Goal: Task Accomplishment & Management: Complete application form

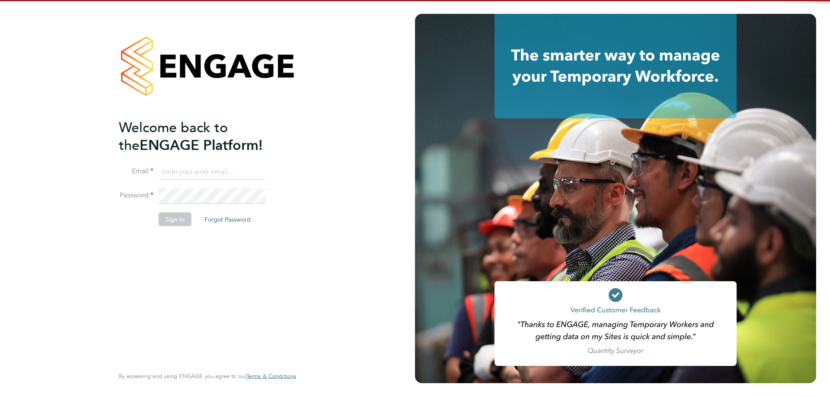
type input "d.fry@oandb.co.uk"
click at [165, 214] on button "Sign In" at bounding box center [175, 219] width 33 height 14
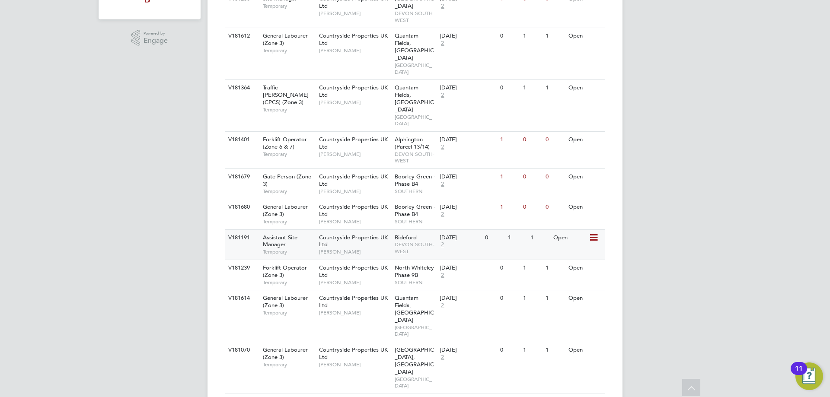
scroll to position [259, 0]
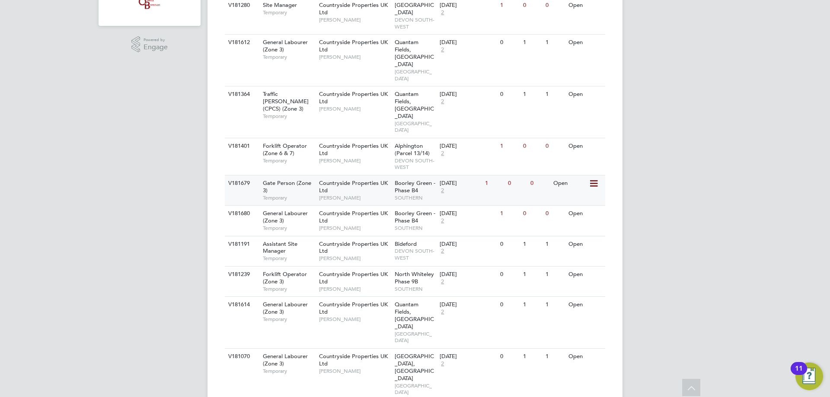
click at [476, 175] on div "29 Sep 2025 2" at bounding box center [459, 186] width 45 height 23
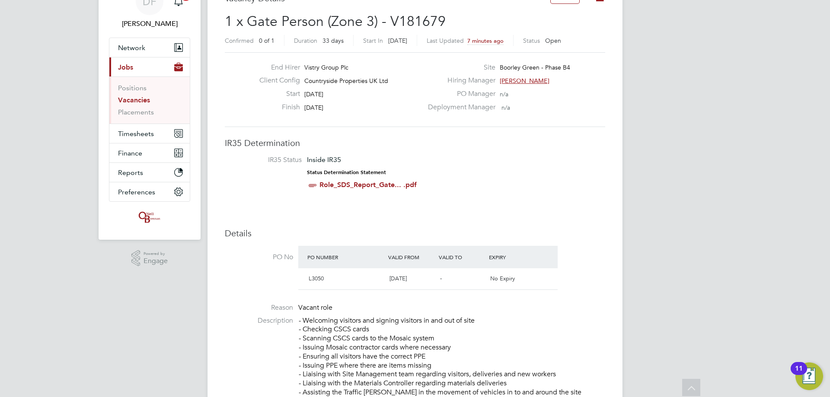
scroll to position [43, 0]
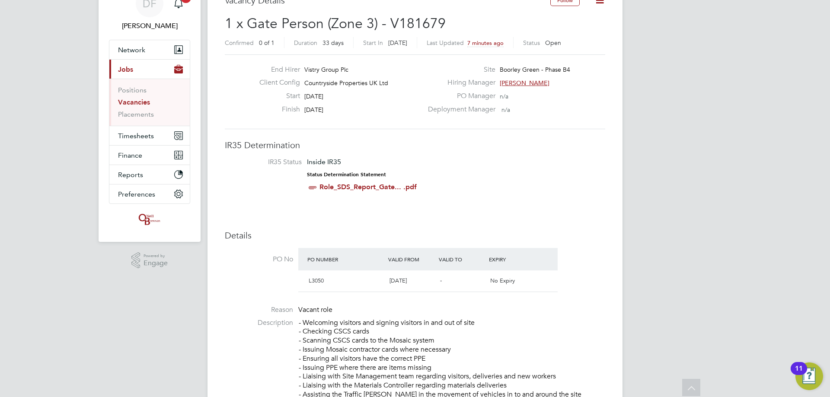
drag, startPoint x: 318, startPoint y: 104, endPoint x: 337, endPoint y: 101, distance: 20.2
click at [337, 101] on div "End Hirer Vistry Group Plc Client Config Countryside Properties UK Ltd Start 29…" at bounding box center [337, 91] width 170 height 53
click at [337, 101] on div "Start 29 Sep 2025" at bounding box center [337, 98] width 170 height 13
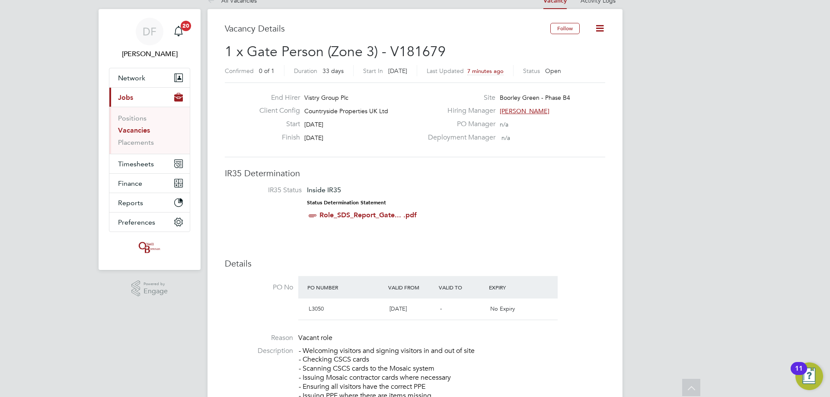
scroll to position [0, 0]
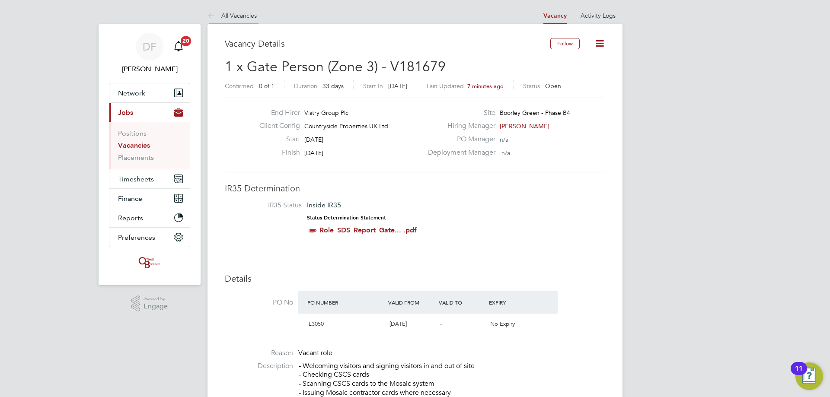
click at [223, 19] on link "All Vacancies" at bounding box center [231, 16] width 49 height 8
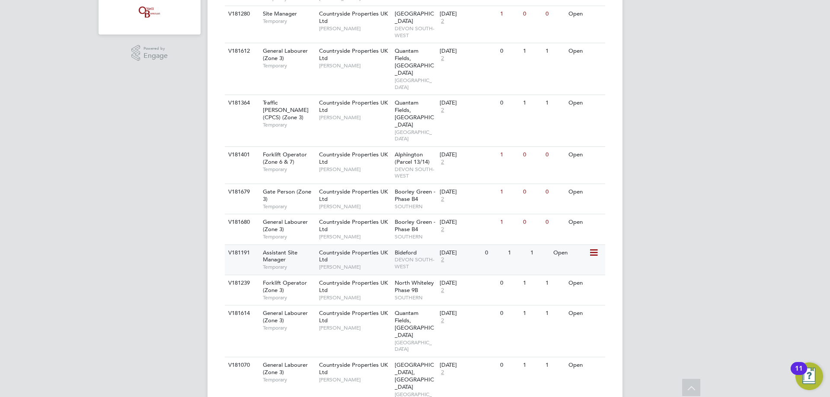
scroll to position [259, 0]
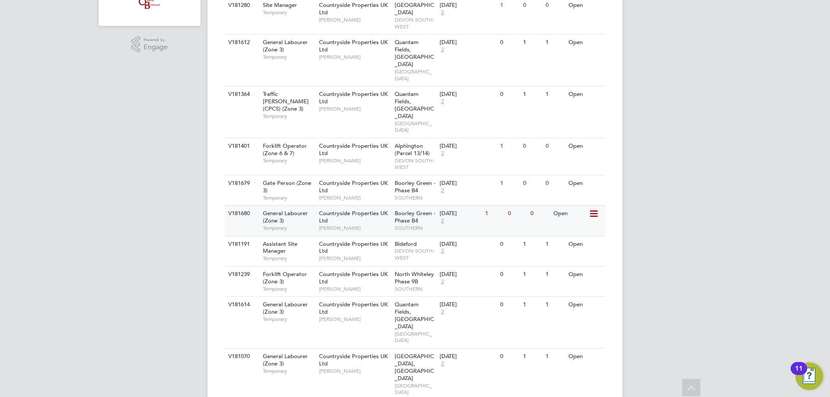
click at [340, 225] on span "[PERSON_NAME]" at bounding box center [354, 228] width 71 height 7
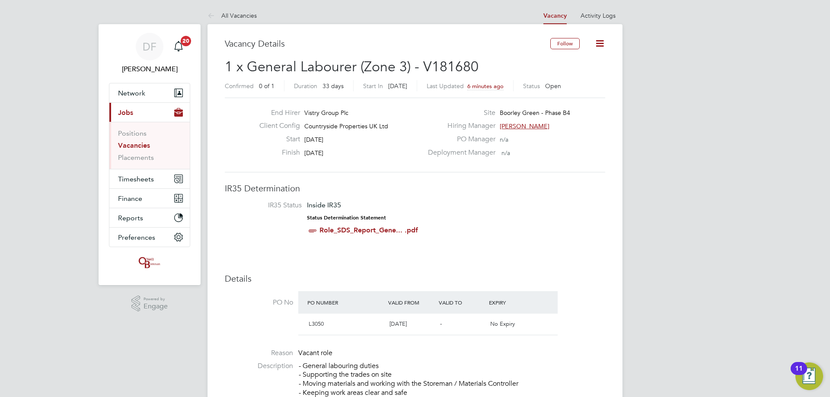
drag, startPoint x: 321, startPoint y: 139, endPoint x: 331, endPoint y: 144, distance: 11.0
click at [331, 144] on div "Start [DATE]" at bounding box center [337, 141] width 170 height 13
drag, startPoint x: 314, startPoint y: 139, endPoint x: 354, endPoint y: 137, distance: 40.2
click at [354, 137] on div "Start [DATE]" at bounding box center [337, 141] width 170 height 13
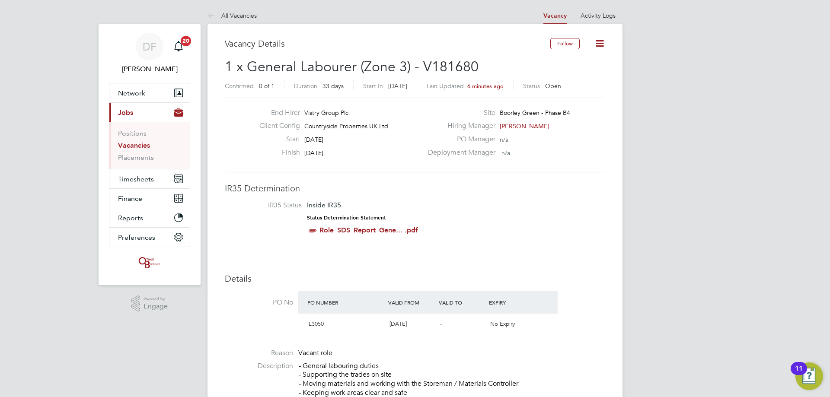
click at [323, 137] on span "[DATE]" at bounding box center [313, 140] width 19 height 8
drag, startPoint x: 315, startPoint y: 137, endPoint x: 342, endPoint y: 137, distance: 27.2
click at [342, 137] on div "Start 29 Sep 2025" at bounding box center [337, 141] width 170 height 13
click at [323, 138] on span "[DATE]" at bounding box center [313, 140] width 19 height 8
drag, startPoint x: 308, startPoint y: 137, endPoint x: 344, endPoint y: 137, distance: 35.9
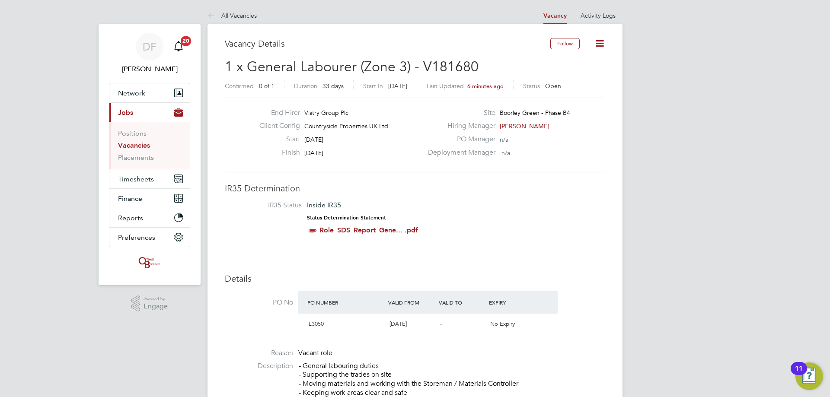
click at [344, 137] on div "Start 29 Sep 2025" at bounding box center [337, 141] width 170 height 13
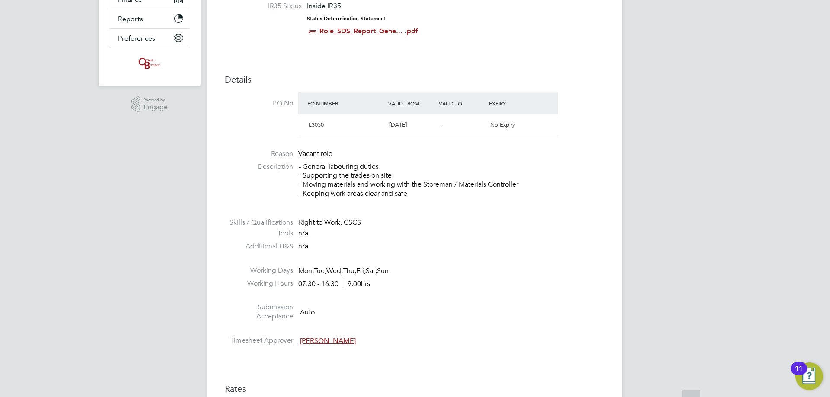
scroll to position [216, 0]
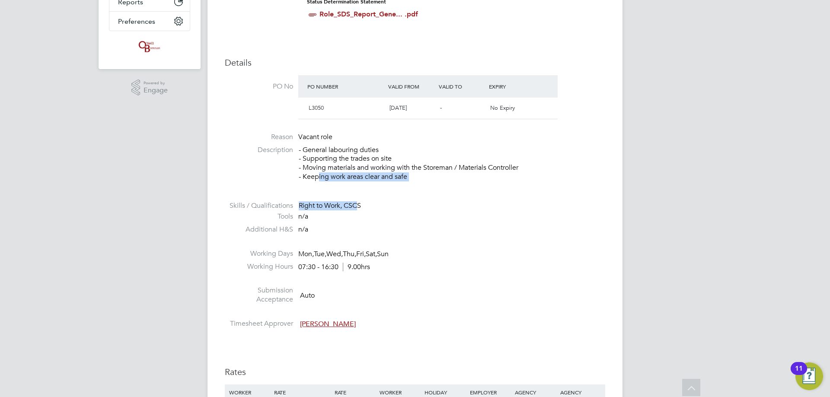
drag, startPoint x: 325, startPoint y: 177, endPoint x: 358, endPoint y: 200, distance: 40.6
click at [358, 200] on ul "PO No PO Number Valid From Valid To Expiry L3050 02 Sep 2024 - No Expiry Reason…" at bounding box center [415, 203] width 380 height 257
click at [358, 201] on div "Right to Work, CSCS" at bounding box center [452, 205] width 306 height 9
drag, startPoint x: 328, startPoint y: 166, endPoint x: 360, endPoint y: 240, distance: 80.7
click at [360, 240] on ul "PO No PO Number Valid From Valid To Expiry L3050 02 Sep 2024 - No Expiry Reason…" at bounding box center [415, 203] width 380 height 257
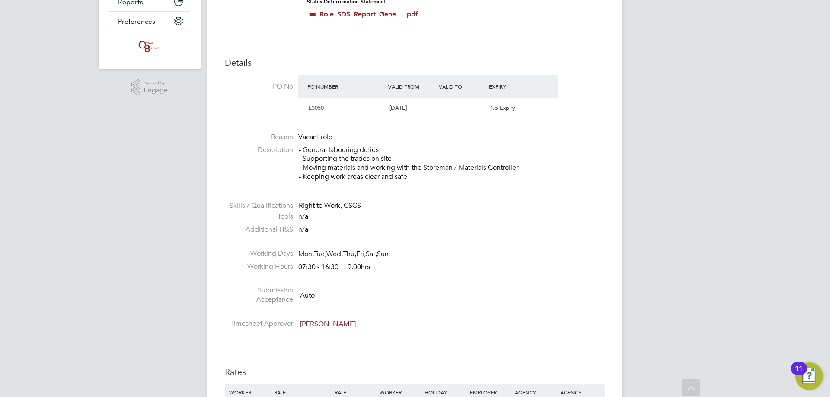
click at [356, 250] on span "Thu," at bounding box center [349, 254] width 13 height 9
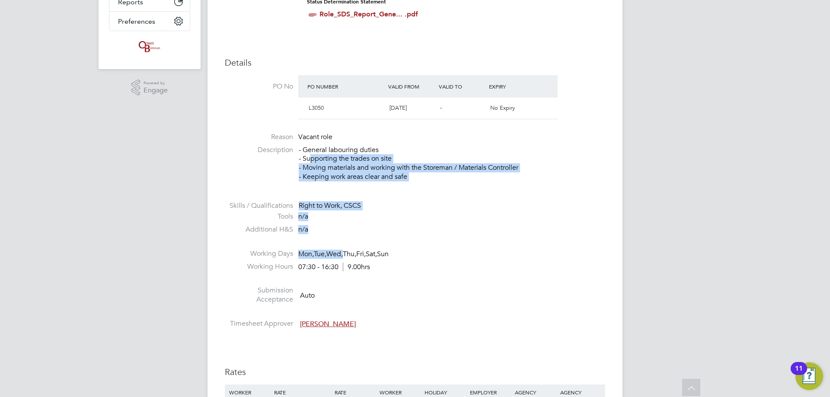
drag, startPoint x: 341, startPoint y: 254, endPoint x: 306, endPoint y: 154, distance: 106.2
click at [306, 155] on ul "PO No PO Number Valid From Valid To Expiry L3050 02 Sep 2024 - No Expiry Reason…" at bounding box center [415, 203] width 380 height 257
click at [306, 154] on p "- General labouring duties - Supporting the trades on site - Moving materials a…" at bounding box center [452, 164] width 306 height 36
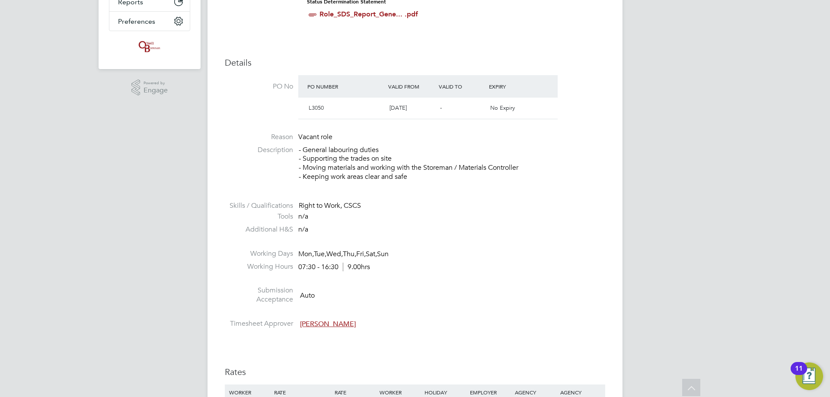
click at [306, 154] on p "- General labouring duties - Supporting the trades on site - Moving materials a…" at bounding box center [452, 164] width 306 height 36
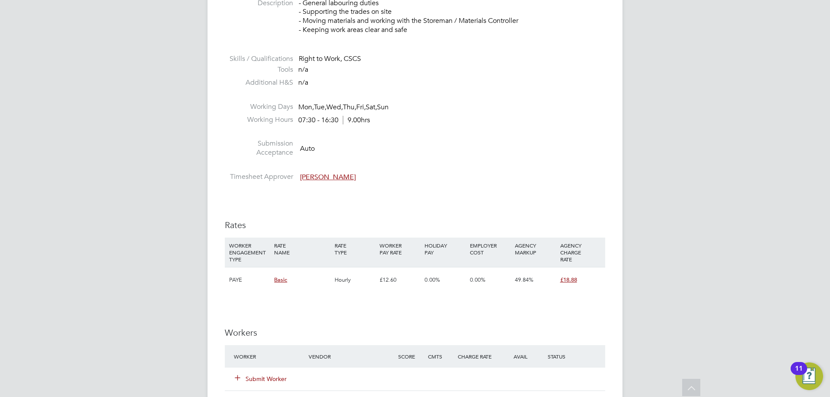
scroll to position [475, 0]
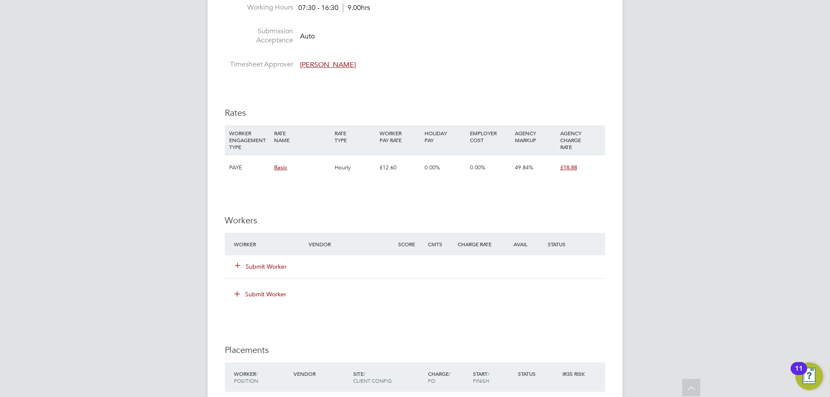
click at [258, 267] on button "Submit Worker" at bounding box center [261, 266] width 52 height 9
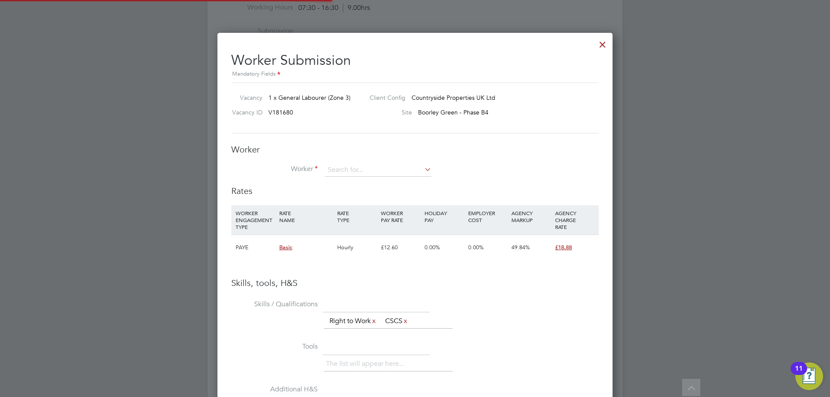
scroll to position [546, 395]
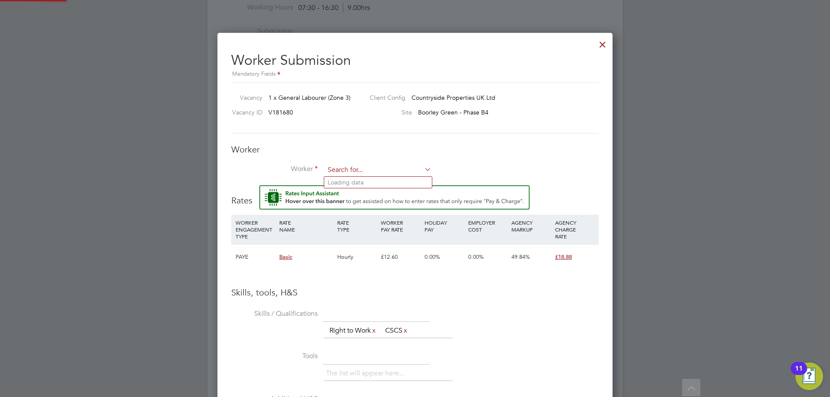
click at [343, 167] on input at bounding box center [377, 170] width 107 height 13
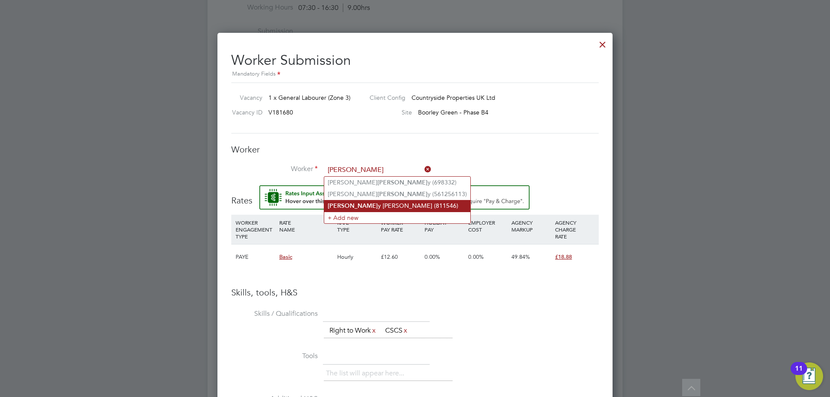
click at [372, 200] on li "Bradle y Amaliri (811546)" at bounding box center [397, 206] width 146 height 12
type input "Bradley Amaliri (811546)"
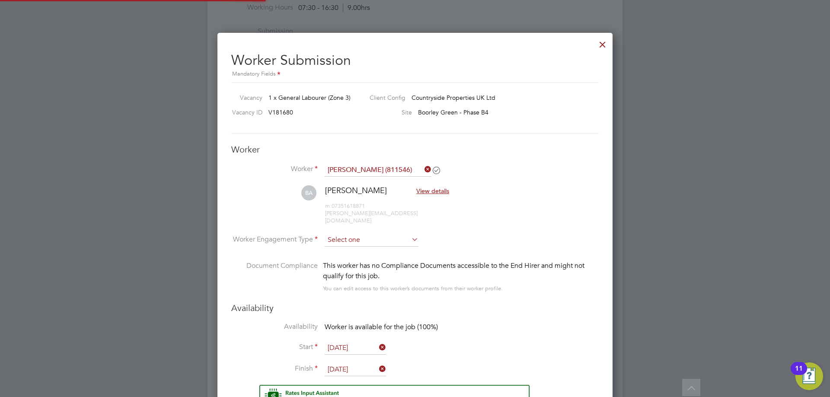
drag, startPoint x: 343, startPoint y: 222, endPoint x: 342, endPoint y: 232, distance: 10.0
click at [343, 222] on li "BA Bradley Amaliri View details m: 07351618871 bradley.ka.obinna2006@gmail.com" at bounding box center [414, 209] width 367 height 48
click at [341, 235] on input at bounding box center [371, 240] width 94 height 13
click at [341, 245] on li "Contract" at bounding box center [371, 244] width 95 height 11
type input "Contract"
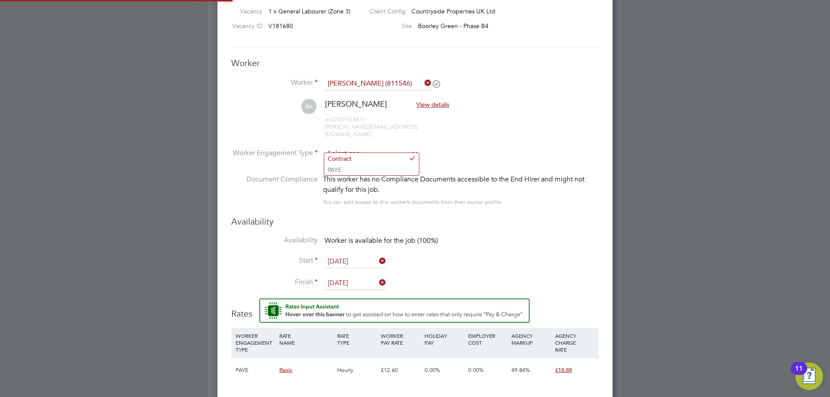
click at [348, 147] on input at bounding box center [371, 153] width 94 height 13
click at [346, 170] on li "PAYE" at bounding box center [371, 169] width 95 height 11
type input "PAYE"
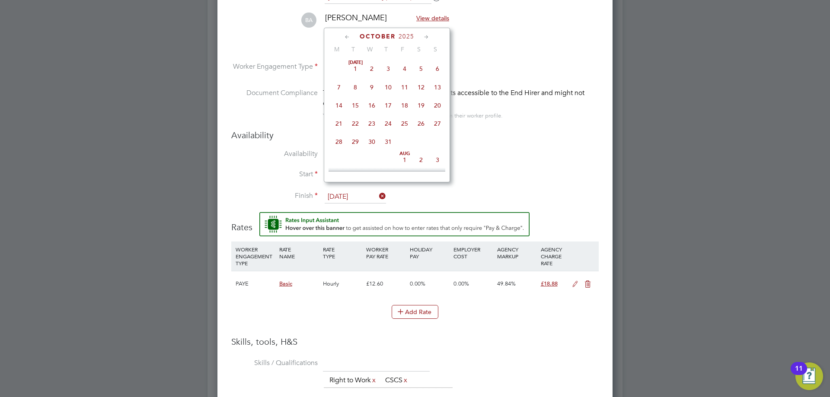
click at [349, 191] on input "31 Oct 2025" at bounding box center [354, 197] width 61 height 13
click at [356, 103] on span "28" at bounding box center [355, 97] width 16 height 16
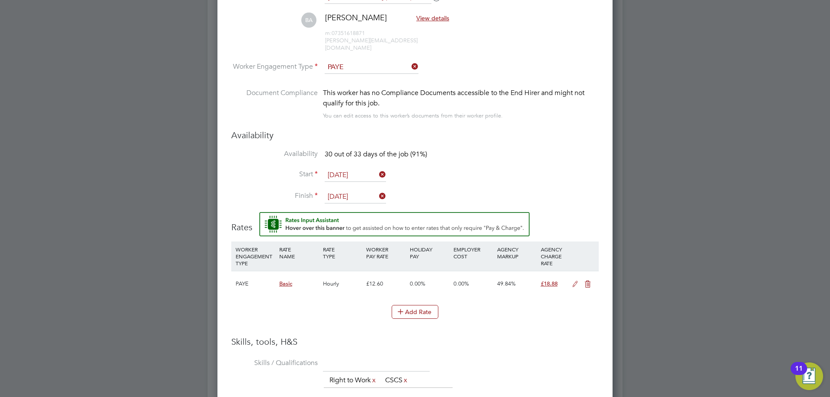
click at [337, 191] on input "28 Oct 2025" at bounding box center [354, 197] width 61 height 13
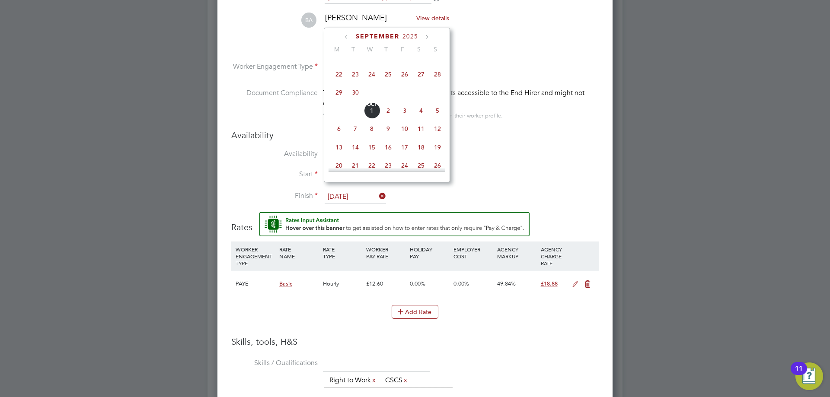
click at [439, 79] on span "28" at bounding box center [437, 74] width 16 height 16
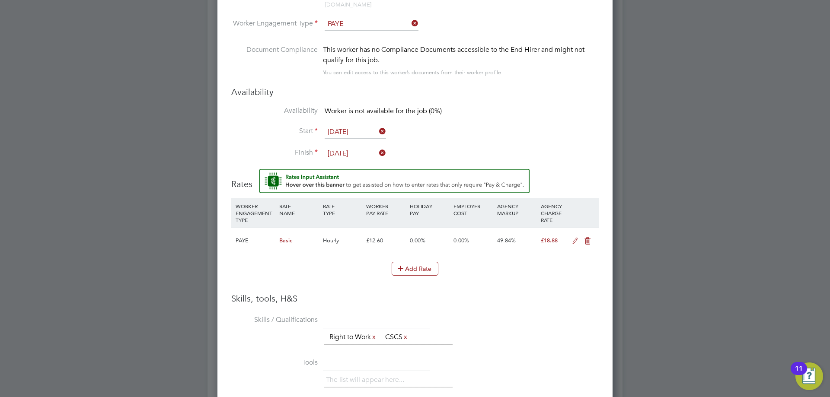
click at [359, 149] on input "28 Sep 2025" at bounding box center [354, 153] width 61 height 13
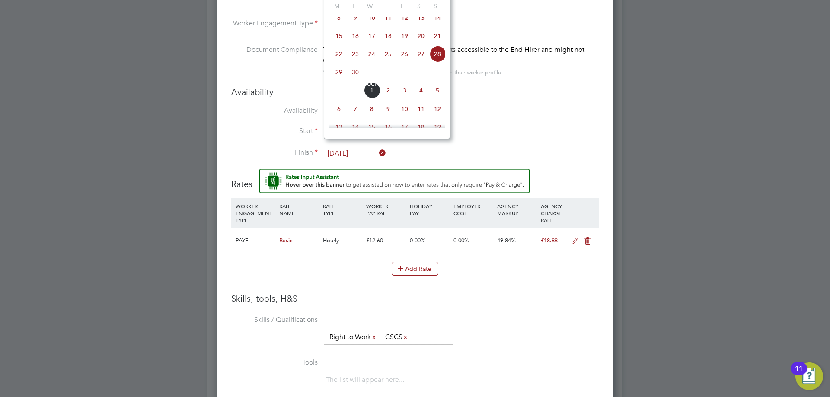
click at [355, 80] on span "30" at bounding box center [355, 72] width 16 height 16
type input "[DATE]"
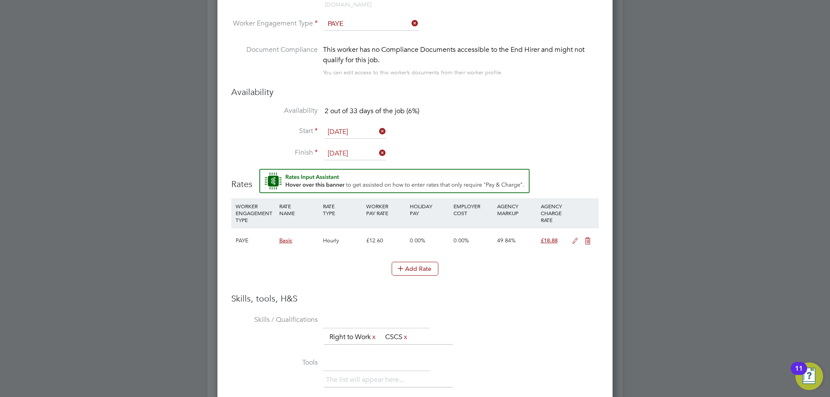
click at [321, 262] on div "Add Rate" at bounding box center [414, 269] width 367 height 14
drag, startPoint x: 572, startPoint y: 234, endPoint x: 566, endPoint y: 234, distance: 6.0
click at [573, 238] on icon at bounding box center [574, 241] width 11 height 7
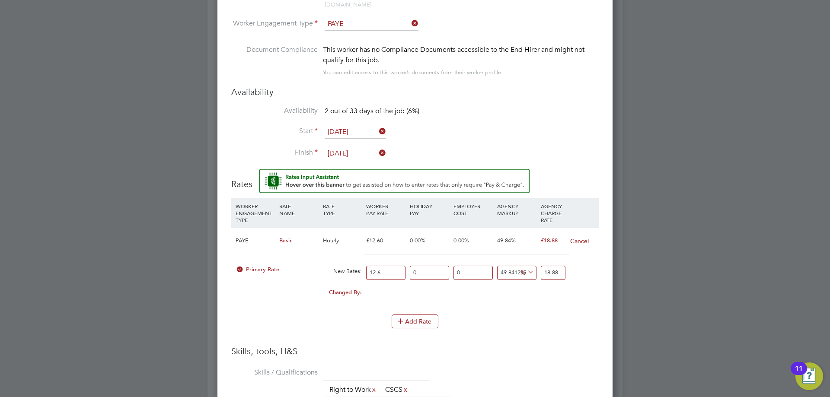
drag, startPoint x: 350, startPoint y: 269, endPoint x: 340, endPoint y: 270, distance: 9.5
click at [341, 270] on div "Primary Rate New Rates: 12.6 0 n/a 0 n/a 49.84126984126984 0 % 18.88" at bounding box center [414, 272] width 367 height 23
type input "1"
type input "1.4984126984126984"
type input "15"
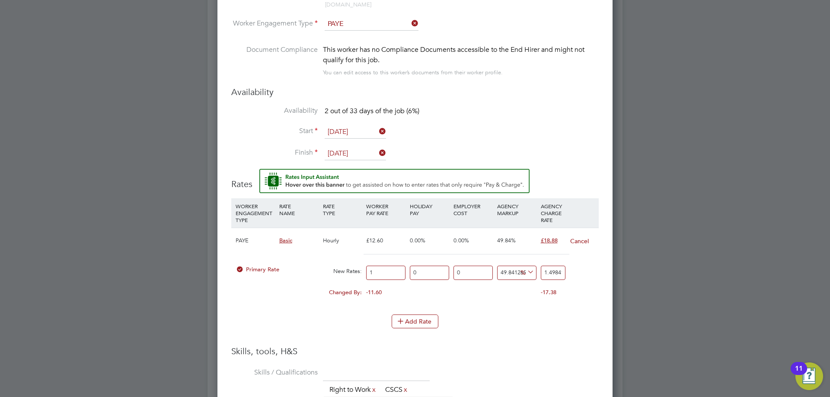
type input "22.476190476190474"
type input "15.9"
type input "23.824761904761903"
type input "15.90"
drag, startPoint x: 542, startPoint y: 267, endPoint x: 579, endPoint y: 269, distance: 36.4
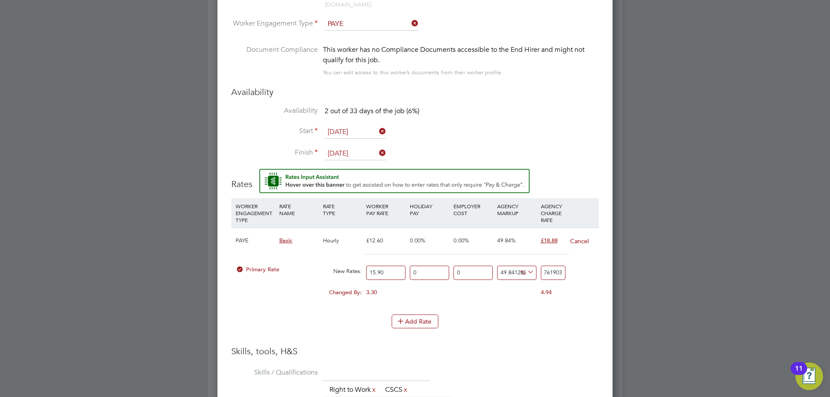
click at [579, 269] on div "Primary Rate New Rates: 15.90 0 n/a 0 n/a 49.84126984126984 7.924761904761903 %…" at bounding box center [414, 272] width 367 height 23
type input "-93.71069182389937"
type input "1"
type input "13.20754716981132"
type input "18"
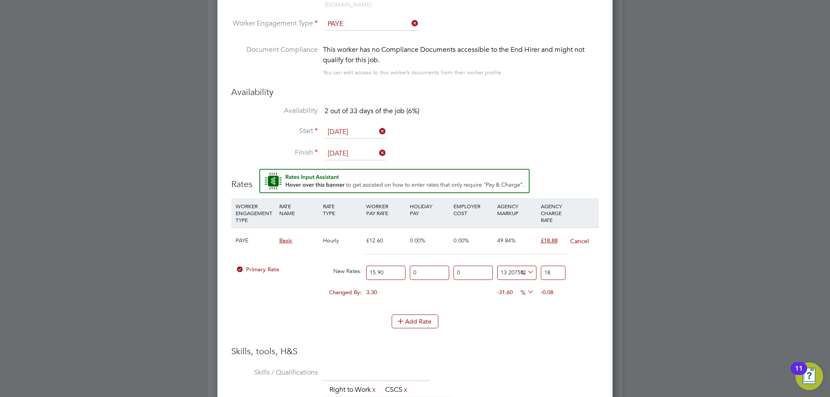
type input "18.238993710691823"
type input "18.8"
type input "18.742138364779873"
type input "18.88"
click at [537, 325] on li "Add Rate" at bounding box center [414, 326] width 367 height 22
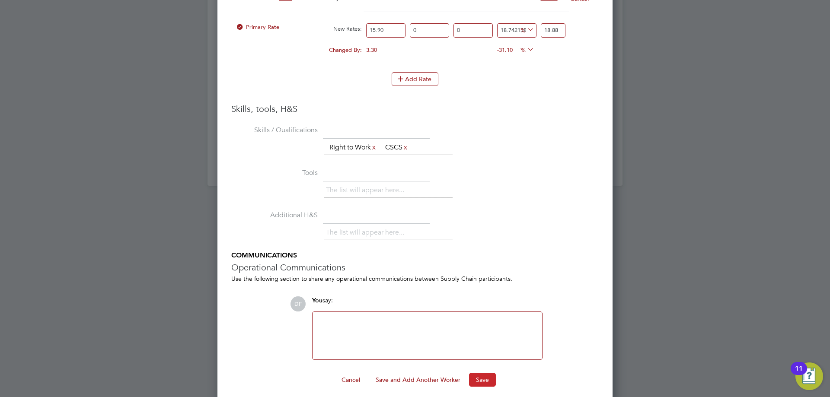
click at [487, 375] on button "Save" at bounding box center [482, 380] width 27 height 14
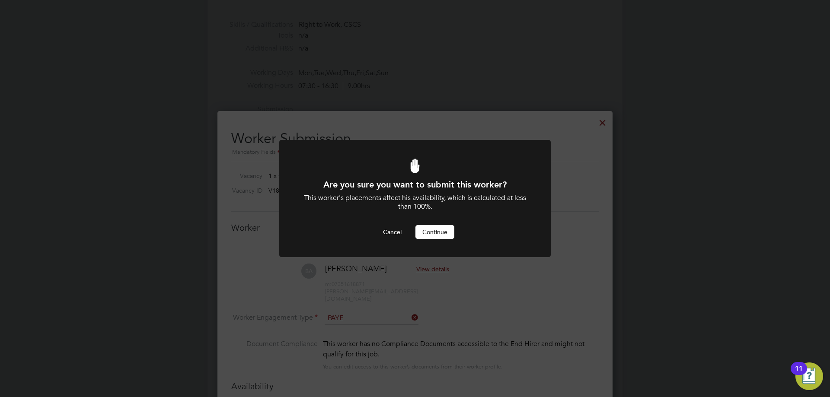
click at [431, 233] on button "Continue" at bounding box center [434, 232] width 39 height 14
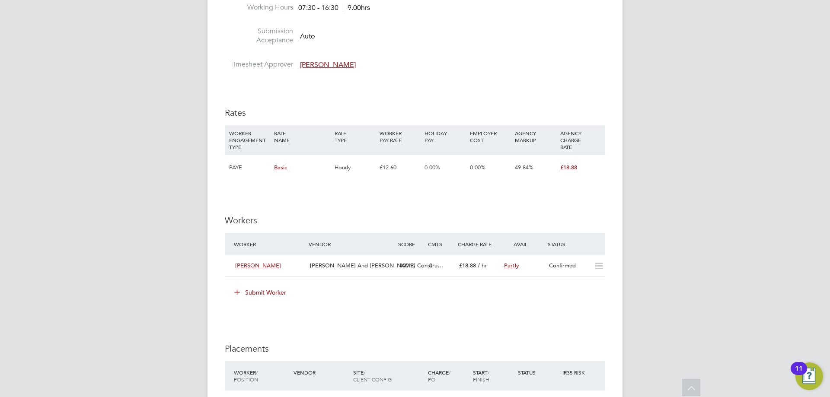
click at [260, 289] on button "Submit Worker" at bounding box center [260, 293] width 65 height 14
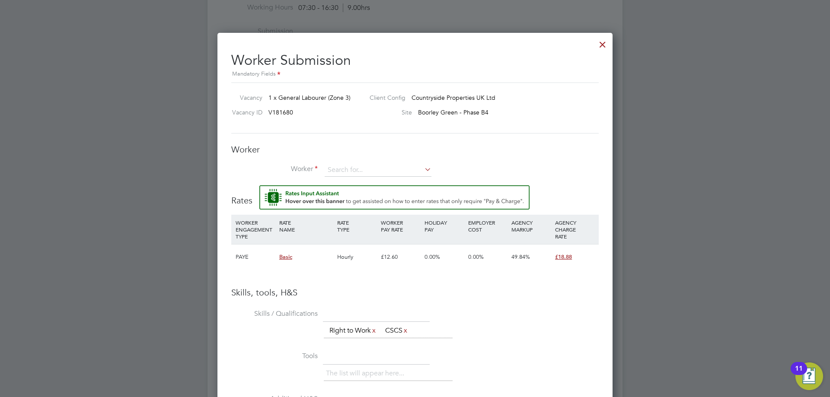
click at [600, 45] on div at bounding box center [602, 43] width 16 height 16
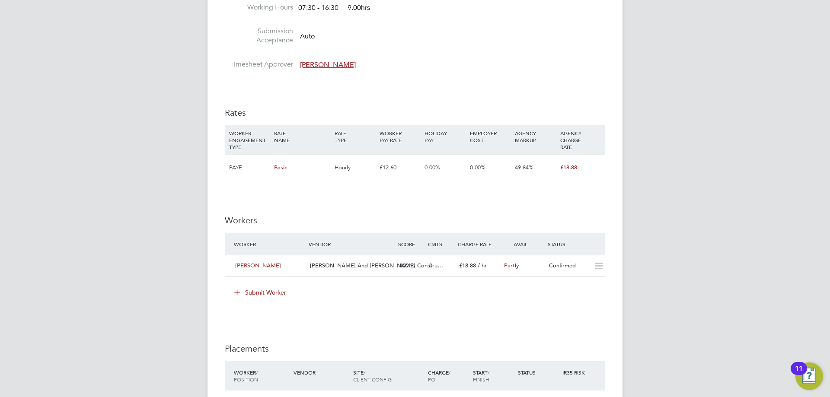
click at [254, 292] on button "Submit Worker" at bounding box center [260, 293] width 65 height 14
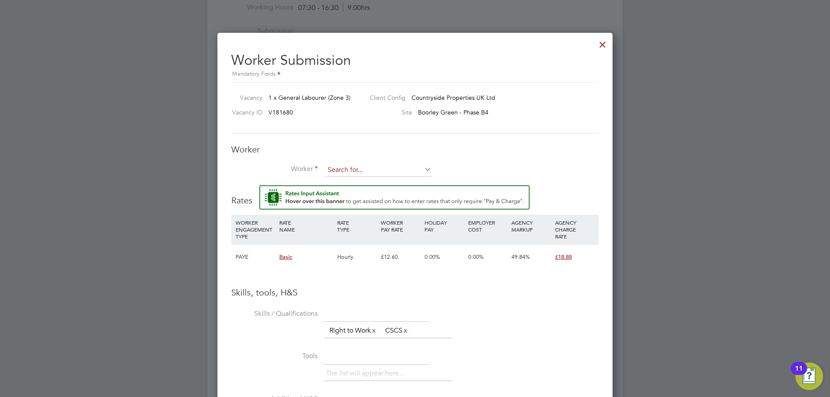
click at [339, 168] on input at bounding box center [377, 170] width 107 height 13
click at [350, 165] on input at bounding box center [377, 170] width 107 height 13
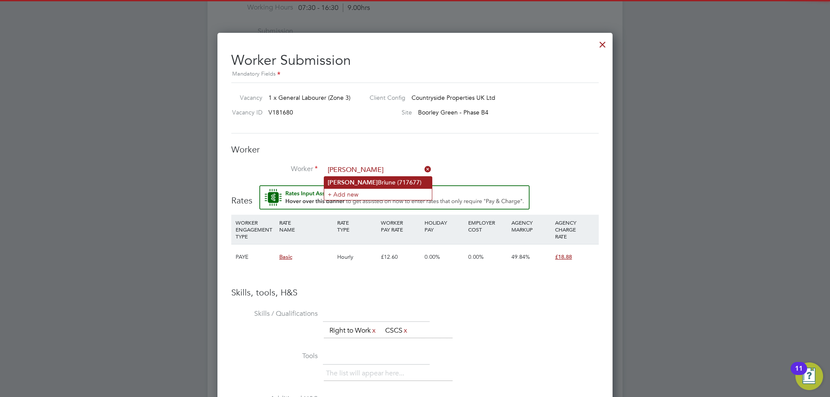
click at [365, 182] on li "Janis Briune (717677)" at bounding box center [378, 183] width 108 height 12
type input "Janis Briune (717677)"
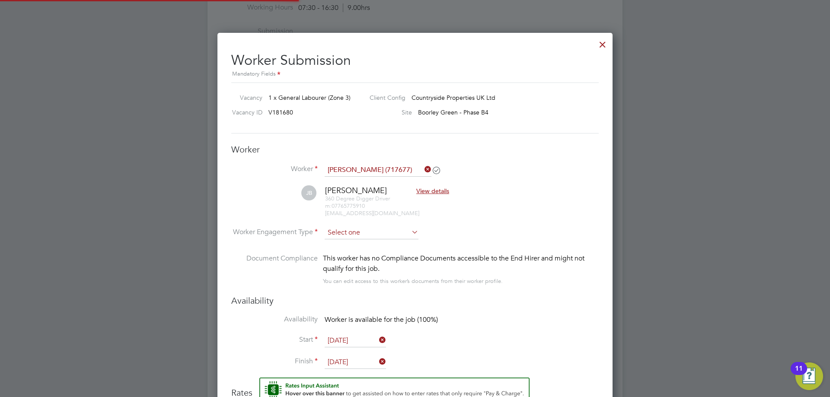
drag, startPoint x: 343, startPoint y: 229, endPoint x: 345, endPoint y: 234, distance: 5.9
click at [343, 229] on input at bounding box center [371, 232] width 94 height 13
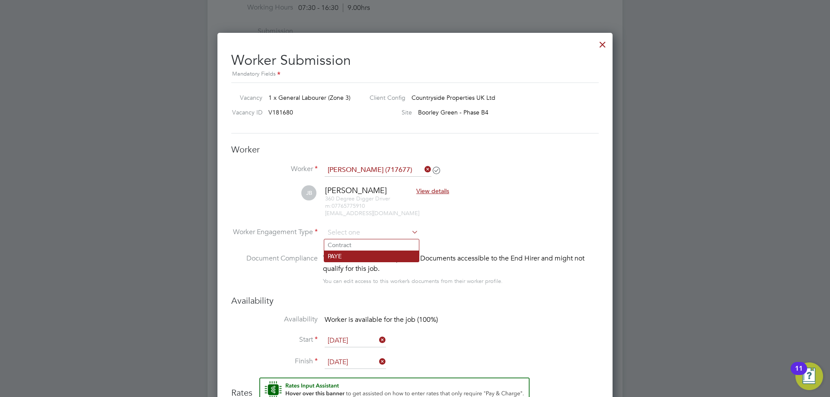
click at [343, 257] on li "PAYE" at bounding box center [371, 256] width 95 height 11
type input "PAYE"
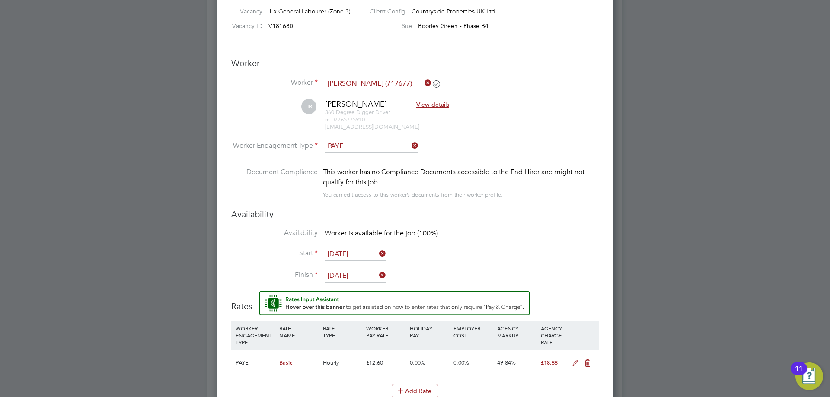
click at [338, 254] on input "[DATE]" at bounding box center [354, 254] width 61 height 13
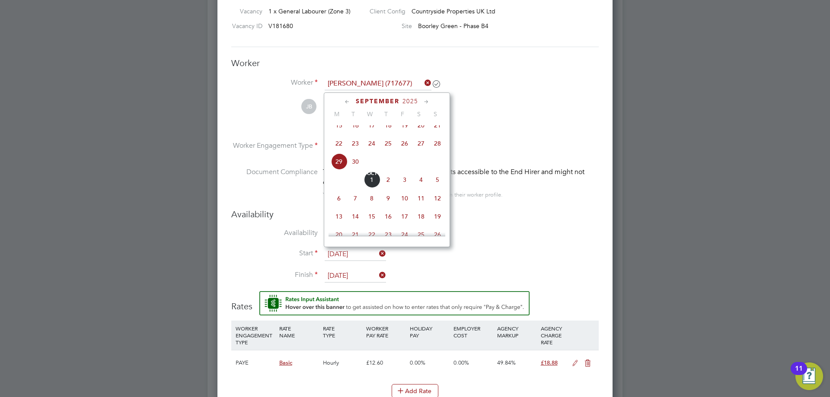
click at [357, 170] on span "30" at bounding box center [355, 161] width 16 height 16
type input "[DATE]"
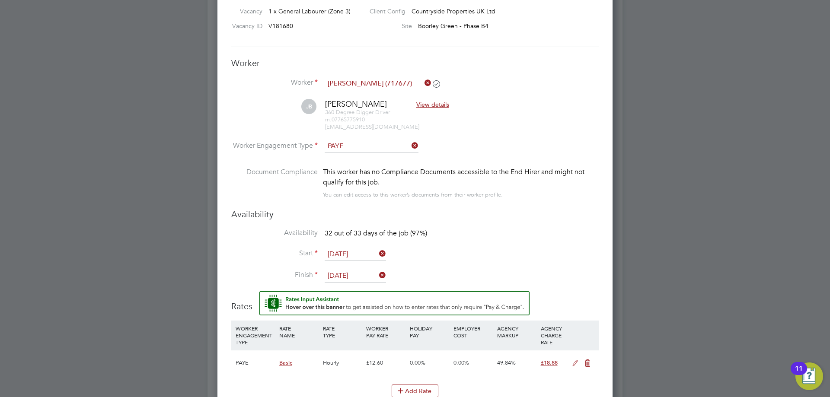
click at [346, 277] on input "31 Oct 2025" at bounding box center [354, 276] width 61 height 13
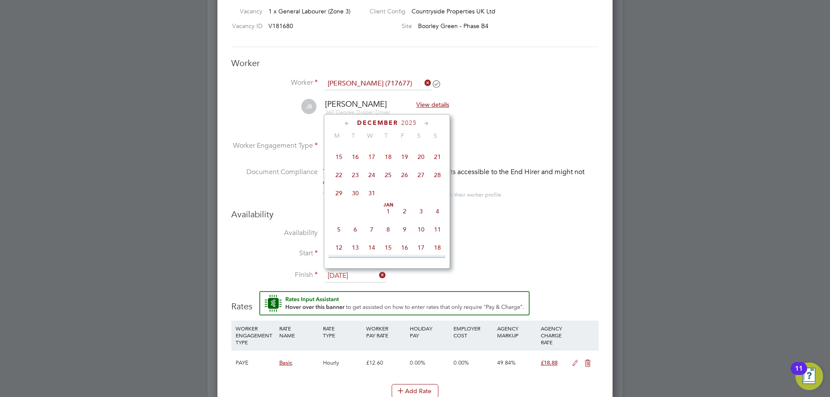
click at [367, 201] on span "31" at bounding box center [371, 193] width 16 height 16
type input "31 Dec 2025"
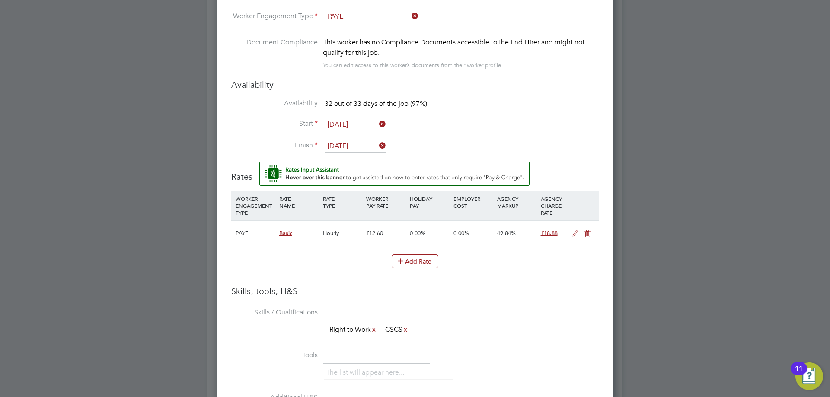
click at [575, 232] on icon at bounding box center [574, 233] width 11 height 7
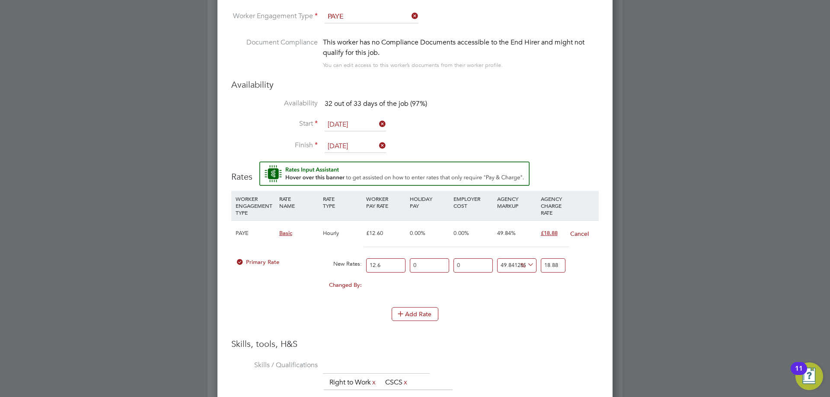
drag, startPoint x: 392, startPoint y: 263, endPoint x: 352, endPoint y: 265, distance: 40.2
click at [352, 265] on div "Primary Rate New Rates: 12.6 0 n/a 0 n/a 49.84126984126984 0 % 18.88" at bounding box center [414, 265] width 367 height 23
type input "1"
type input "1.4984126984126984"
type input "15"
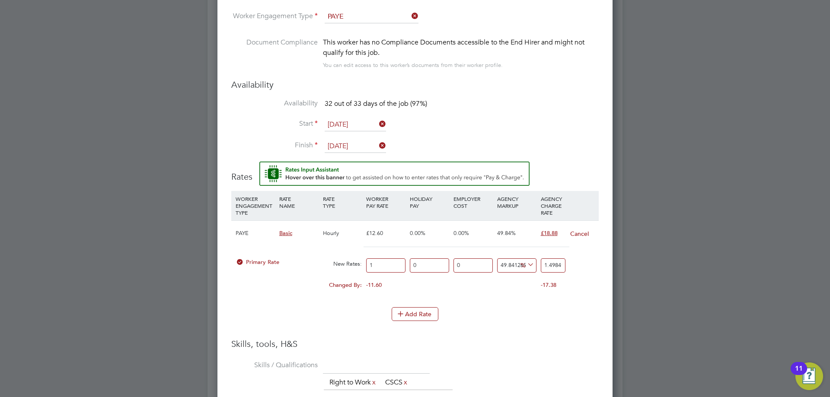
type input "22.476190476190474"
type input "15.9"
type input "23.824761904761903"
type input "15.90"
drag, startPoint x: 544, startPoint y: 267, endPoint x: 581, endPoint y: 264, distance: 36.8
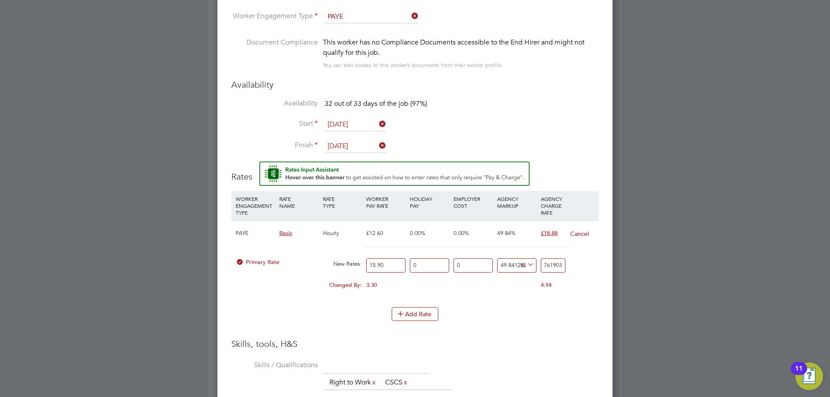
click at [581, 264] on div "Primary Rate New Rates: 15.90 0 n/a 0 n/a 49.84126984126984 7.924761904761903 %…" at bounding box center [414, 265] width 367 height 23
type input "-93.71069182389937"
type input "1"
type input "13.20754716981132"
type input "18"
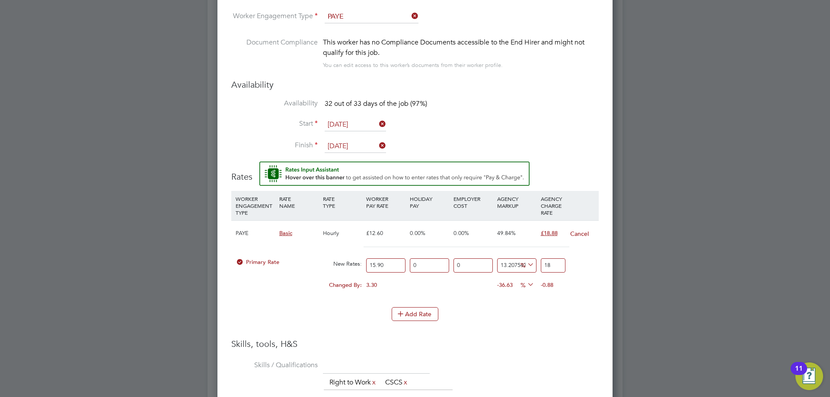
type input "18.238993710691823"
type input "18.8"
type input "18.742138364779873"
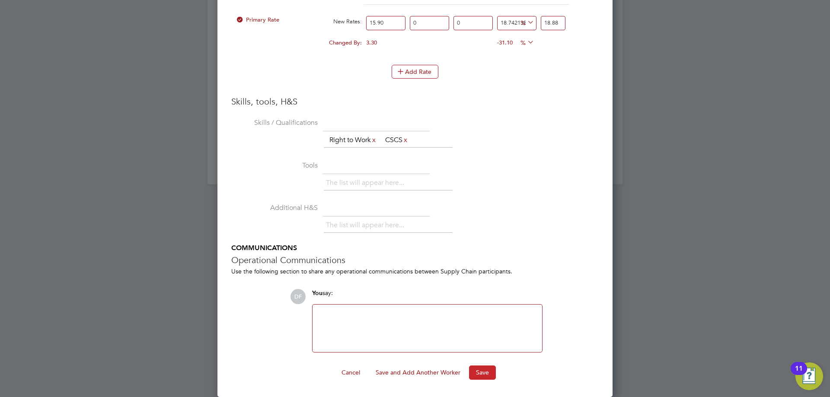
type input "18.88"
click at [480, 375] on button "Save" at bounding box center [482, 373] width 27 height 14
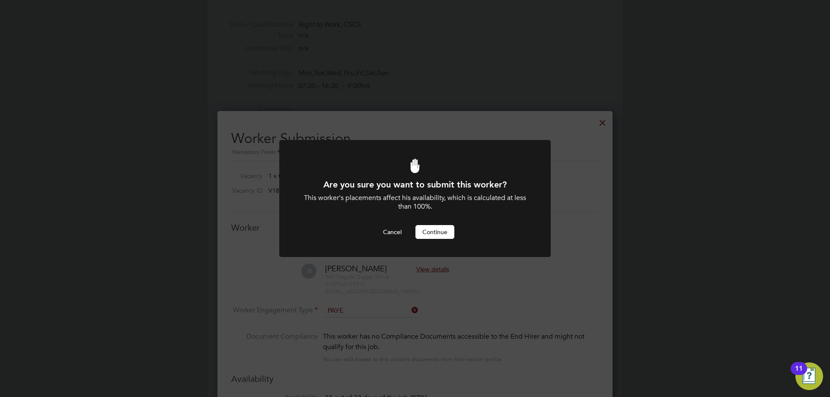
click at [447, 233] on button "Continue" at bounding box center [434, 232] width 39 height 14
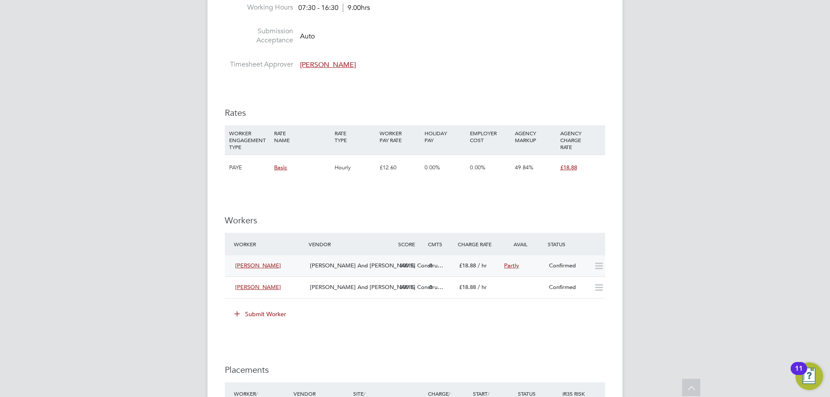
click at [328, 261] on div "O'Neill And Brennan Constru…" at bounding box center [350, 266] width 89 height 14
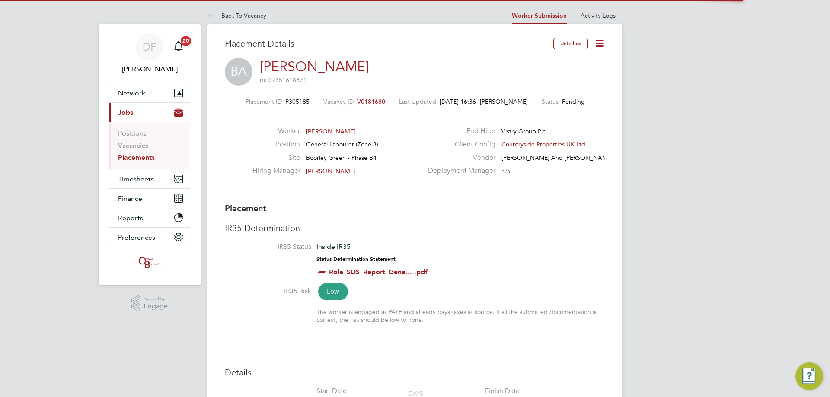
click at [604, 40] on icon at bounding box center [599, 43] width 11 height 11
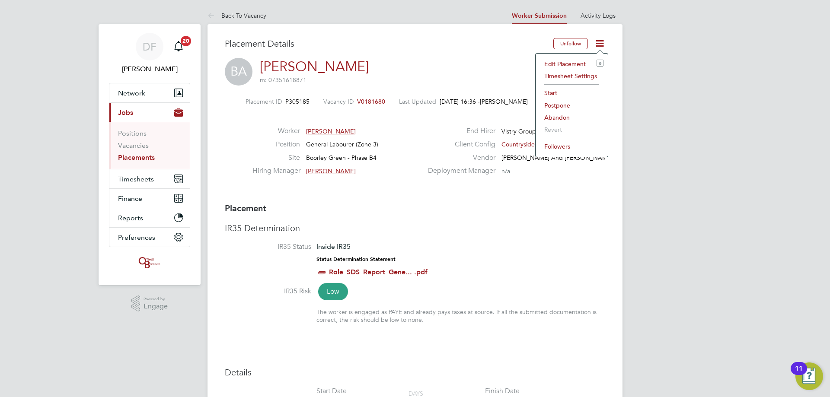
click at [555, 90] on li "Start" at bounding box center [572, 93] width 64 height 12
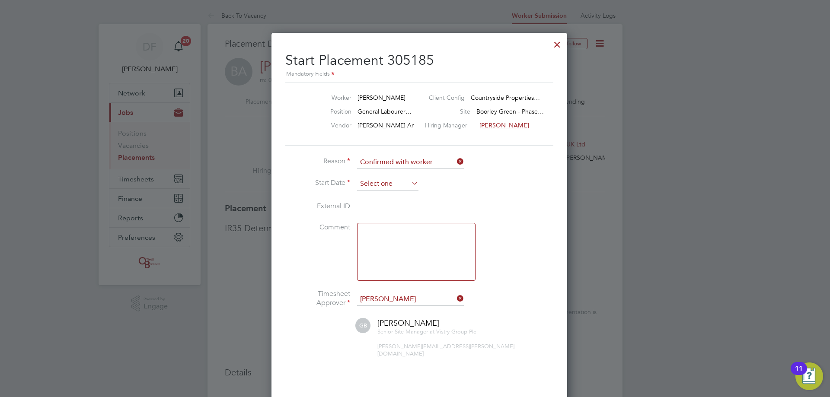
click at [387, 183] on input at bounding box center [387, 184] width 61 height 13
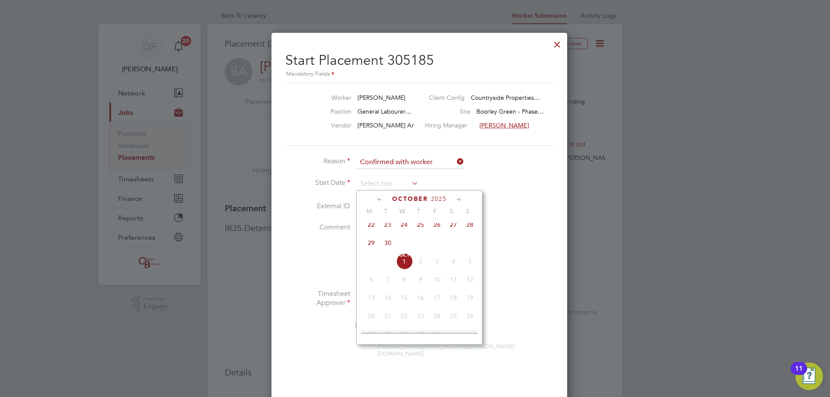
click at [369, 248] on span "29" at bounding box center [371, 243] width 16 height 16
type input "[DATE]"
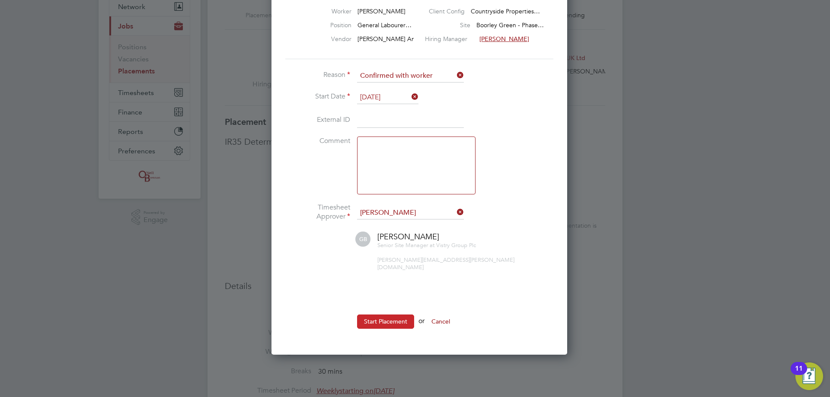
click at [381, 317] on button "Start Placement" at bounding box center [385, 322] width 57 height 14
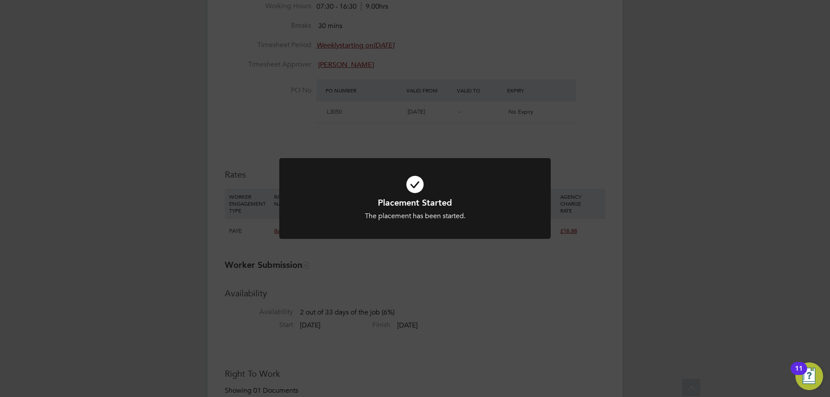
click at [406, 124] on div "Placement Started The placement has been started. Cancel Okay" at bounding box center [415, 198] width 830 height 397
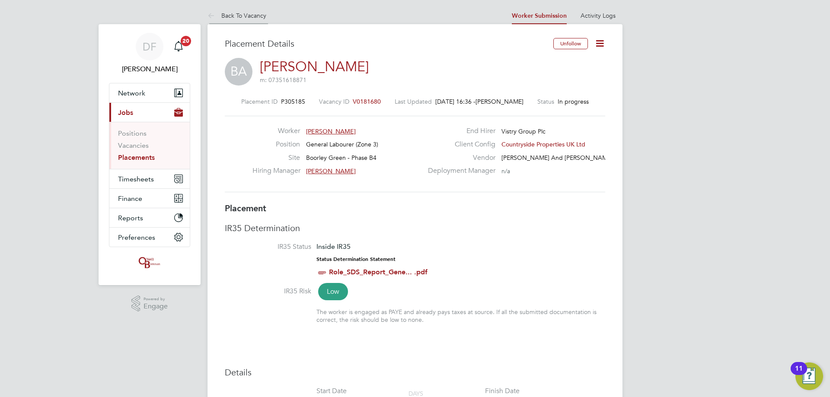
click at [229, 17] on link "Back To Vacancy" at bounding box center [236, 16] width 59 height 8
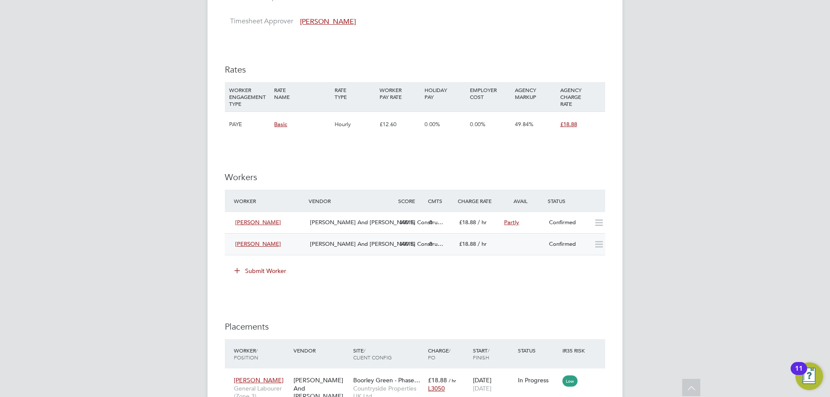
click at [293, 246] on div "Janis Briune" at bounding box center [269, 244] width 75 height 14
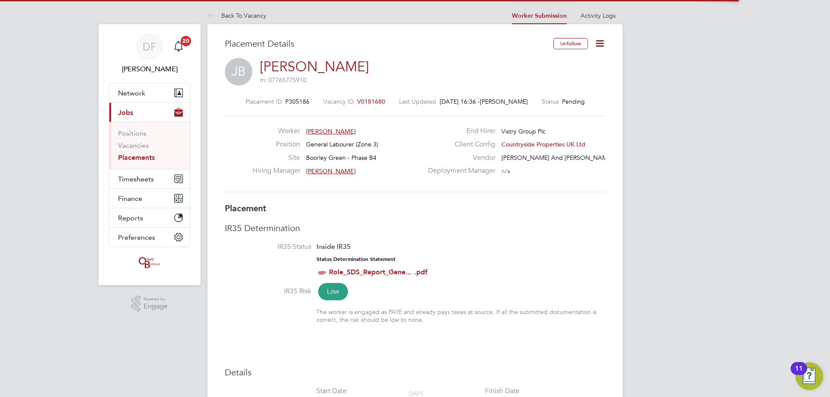
click at [600, 43] on icon at bounding box center [599, 43] width 11 height 11
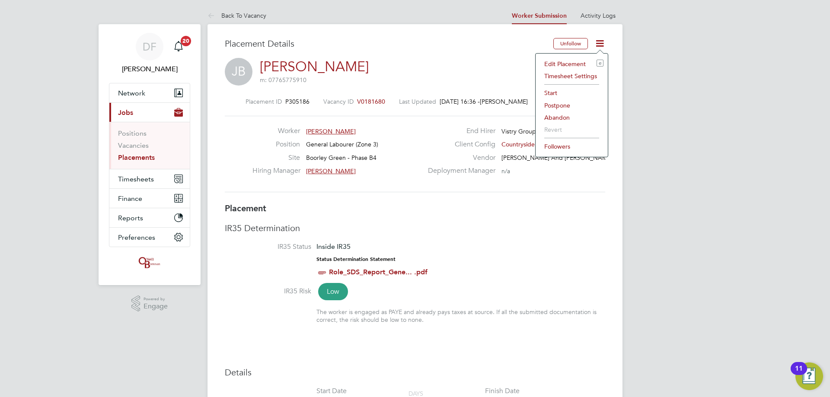
click at [557, 92] on li "Start" at bounding box center [572, 93] width 64 height 12
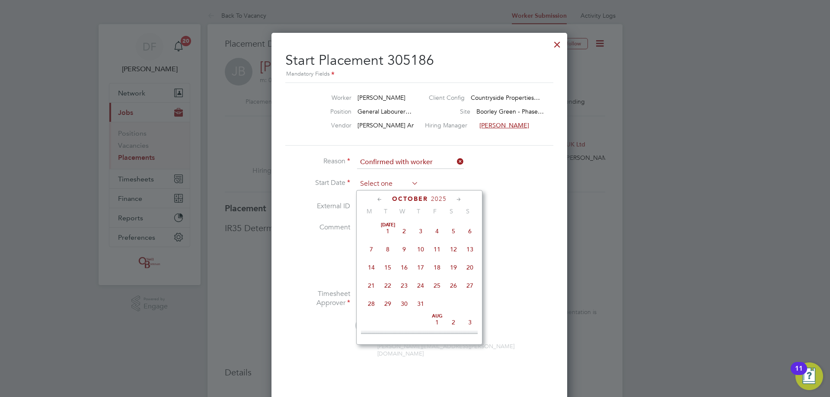
click at [377, 189] on input at bounding box center [387, 184] width 61 height 13
click at [386, 249] on span "30" at bounding box center [387, 243] width 16 height 16
type input "[DATE]"
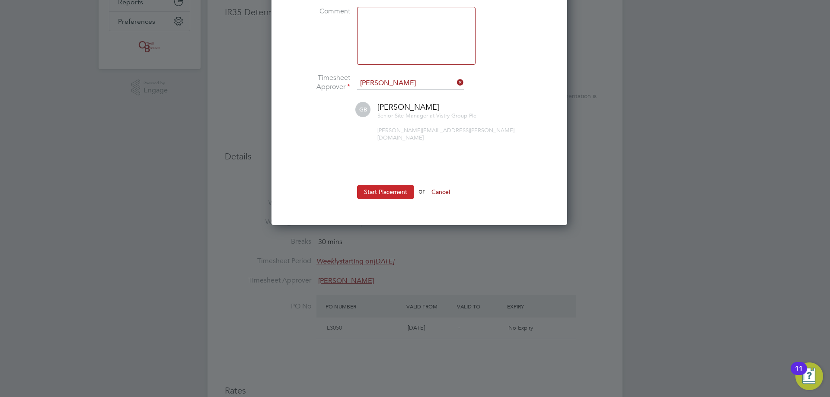
click at [393, 188] on button "Start Placement" at bounding box center [385, 192] width 57 height 14
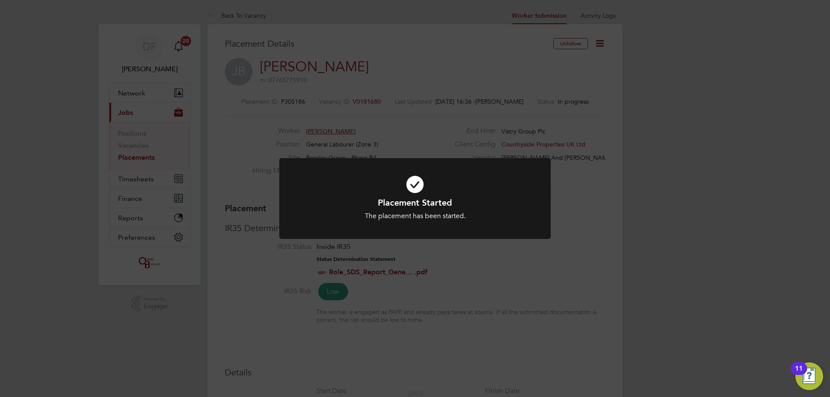
click at [231, 5] on div "Placement Started The placement has been started. Cancel Okay" at bounding box center [415, 198] width 830 height 397
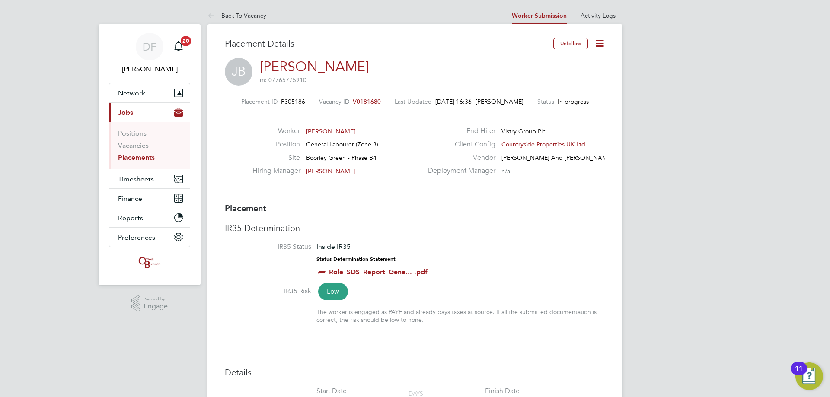
click at [227, 15] on link "Back To Vacancy" at bounding box center [236, 16] width 59 height 8
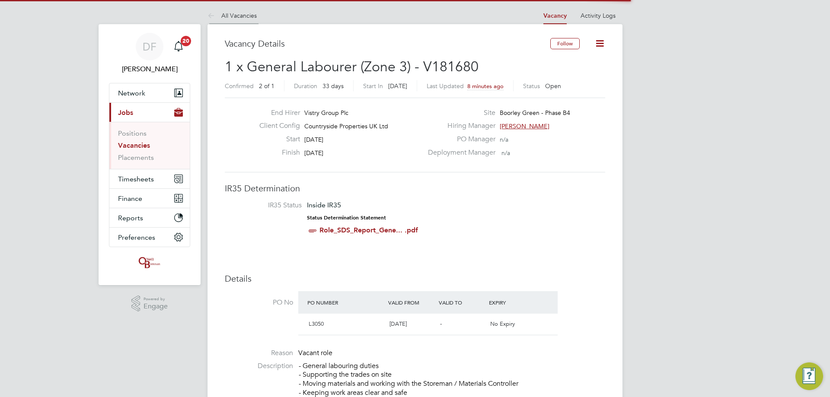
click at [228, 15] on link "All Vacancies" at bounding box center [231, 16] width 49 height 8
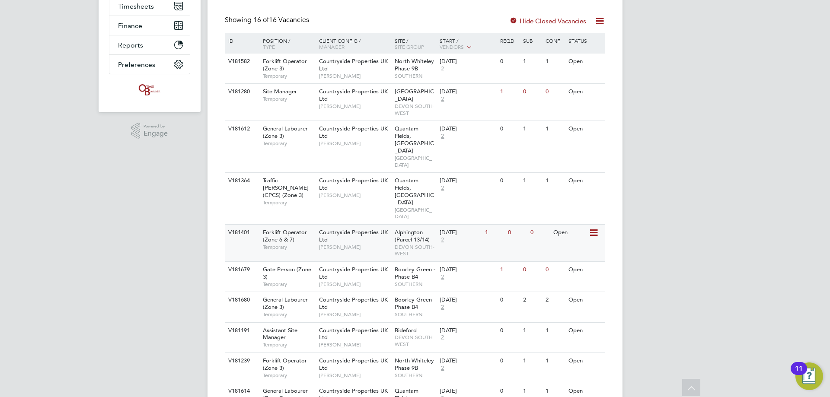
scroll to position [259, 0]
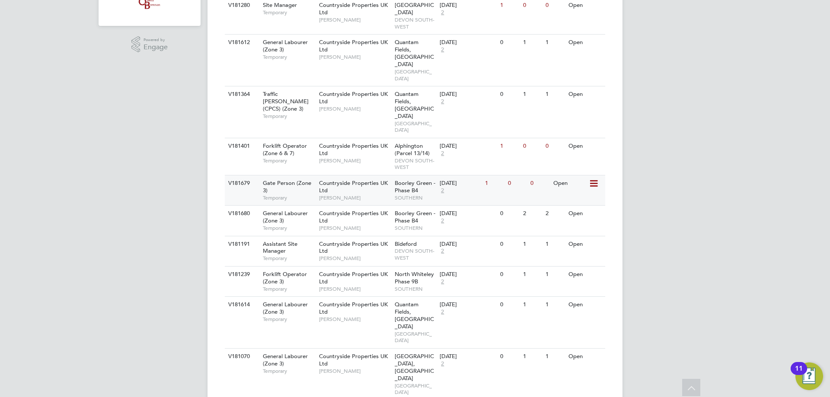
click at [476, 175] on div "[DATE] 2" at bounding box center [459, 186] width 45 height 23
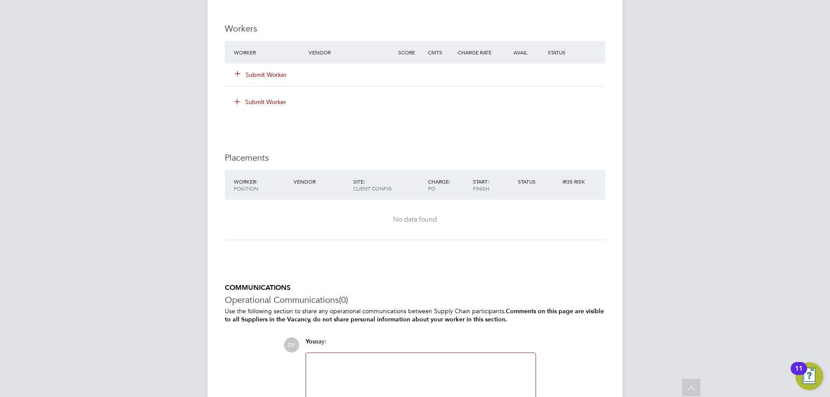
scroll to position [816, 0]
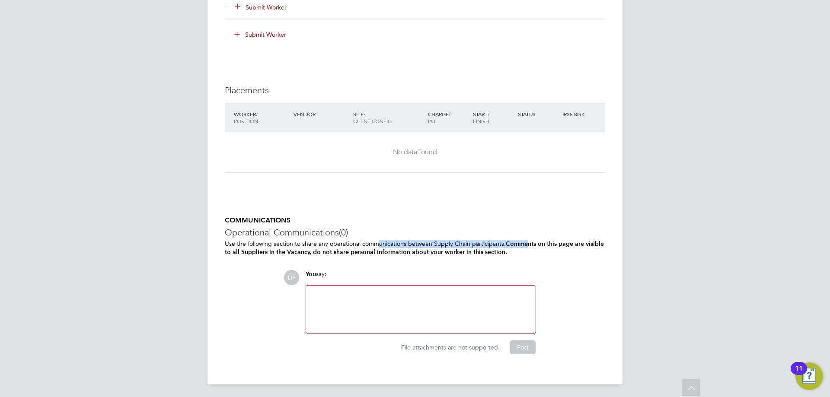
drag, startPoint x: 396, startPoint y: 245, endPoint x: 527, endPoint y: 245, distance: 130.9
click at [527, 245] on p "Use the following section to share any operational communications between Suppl…" at bounding box center [415, 248] width 380 height 16
click at [507, 244] on b "Comments on this page are visible to all Suppliers in the Vacancy, do not share…" at bounding box center [414, 248] width 379 height 16
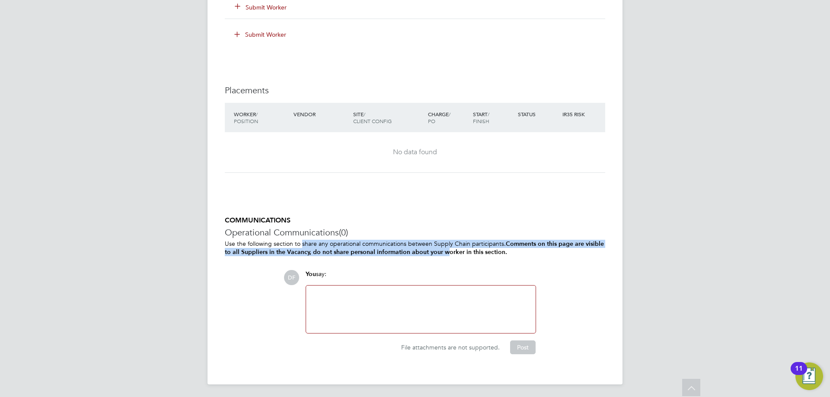
drag, startPoint x: 448, startPoint y: 251, endPoint x: 302, endPoint y: 244, distance: 145.8
click at [302, 244] on p "Use the following section to share any operational communications between Suppl…" at bounding box center [415, 248] width 380 height 16
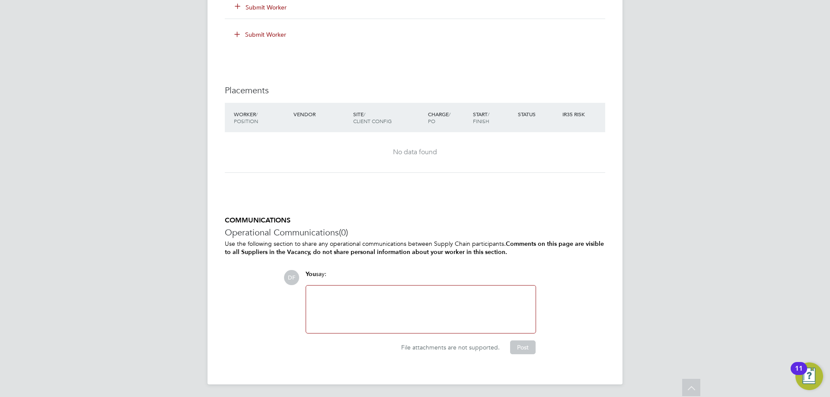
click at [352, 302] on div at bounding box center [420, 309] width 219 height 37
click at [324, 291] on div at bounding box center [420, 309] width 219 height 37
click at [323, 293] on div at bounding box center [420, 309] width 219 height 37
click at [323, 295] on div at bounding box center [420, 309] width 219 height 37
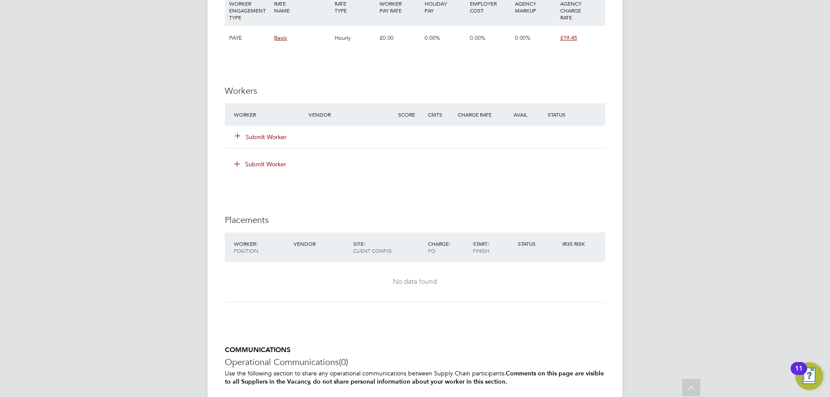
scroll to position [643, 0]
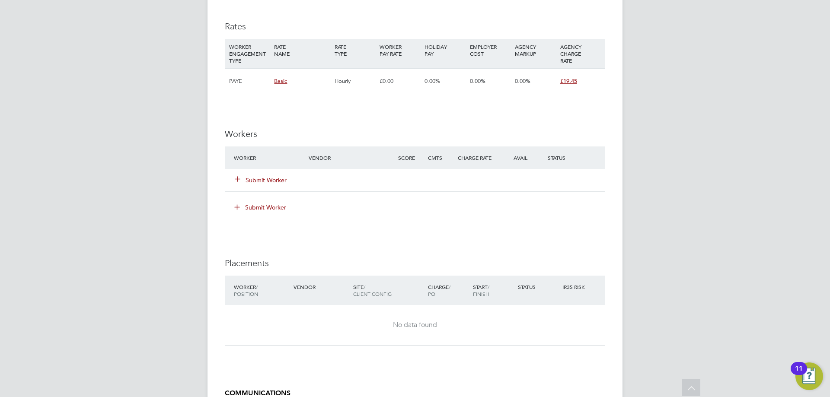
click at [245, 178] on button "Submit Worker" at bounding box center [261, 180] width 52 height 9
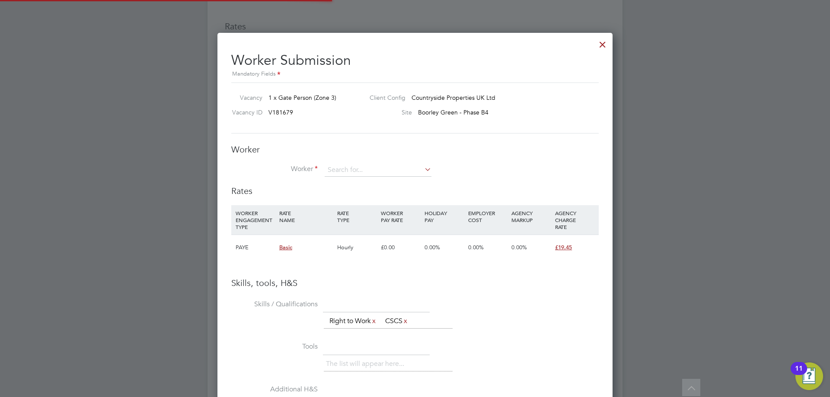
scroll to position [25, 59]
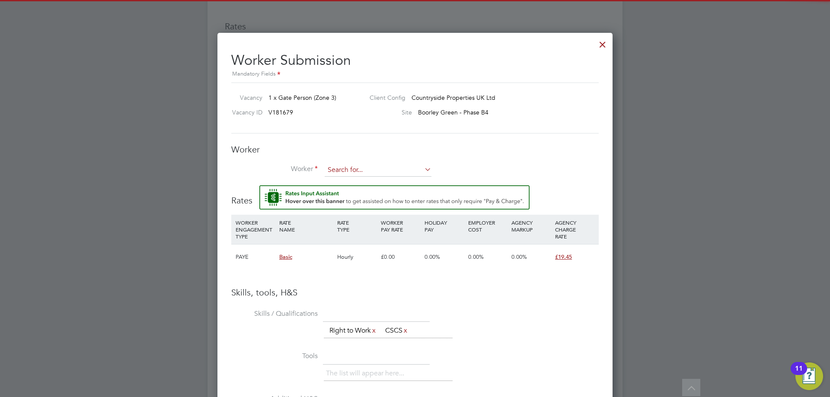
click at [357, 171] on input at bounding box center [377, 170] width 107 height 13
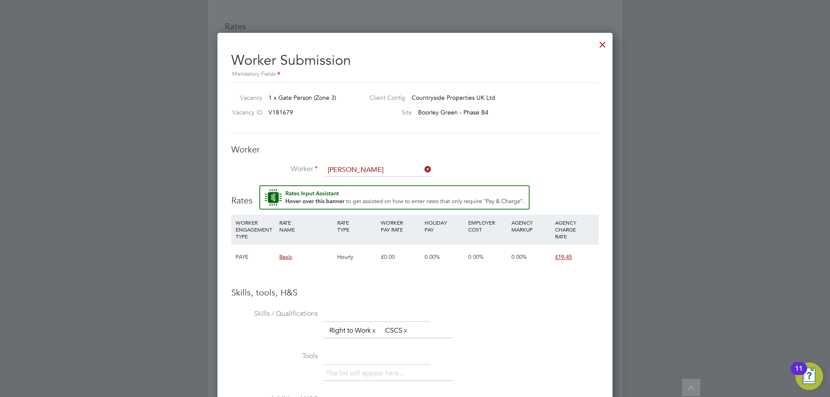
click at [361, 178] on li "Harjeet Shari (810464)" at bounding box center [390, 183] width 133 height 12
type input "Harjeet Shari (810464)"
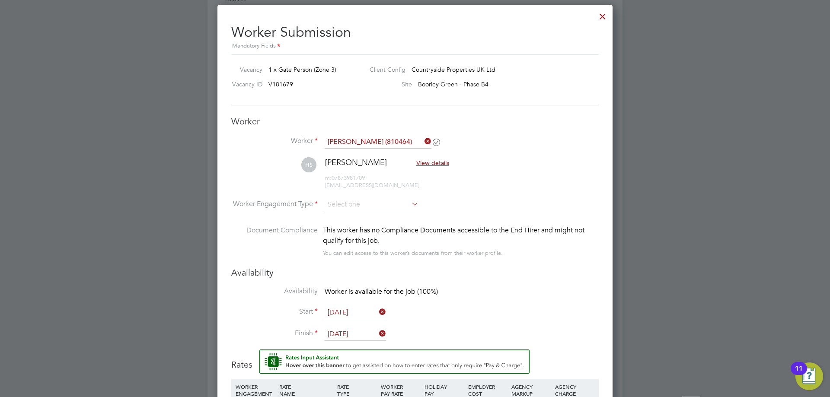
scroll to position [686, 0]
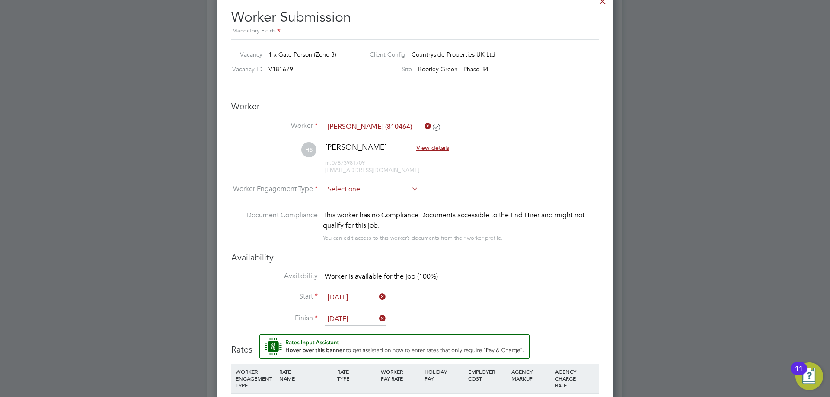
click at [346, 188] on input at bounding box center [371, 189] width 94 height 13
click at [356, 210] on li "PAYE" at bounding box center [371, 212] width 95 height 11
type input "PAYE"
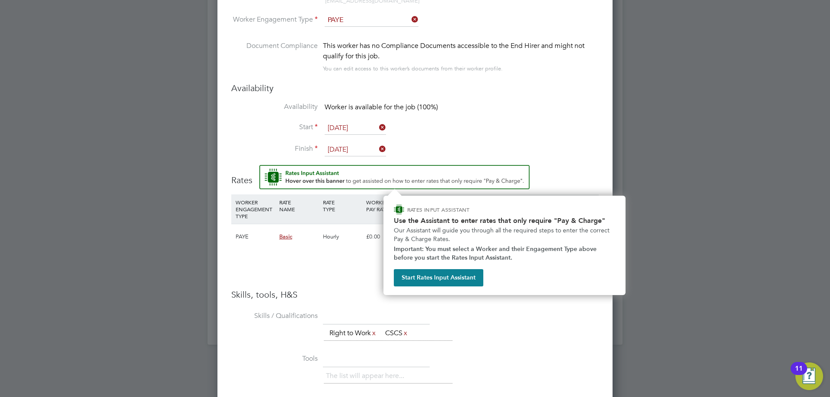
scroll to position [859, 0]
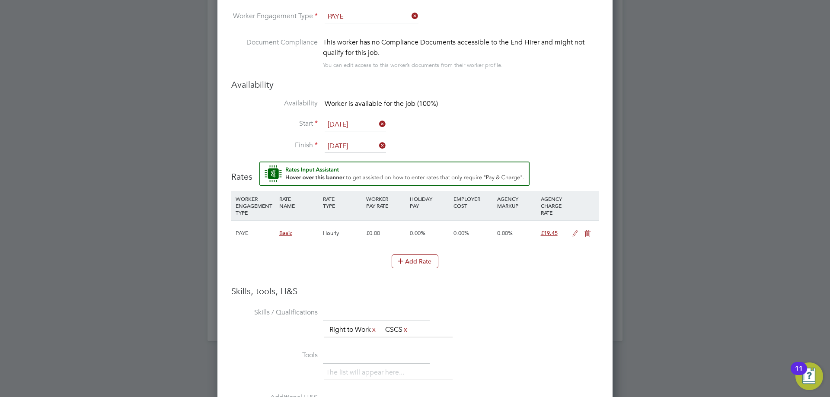
click at [352, 138] on li "Start 29 Sep 2025" at bounding box center [414, 129] width 367 height 22
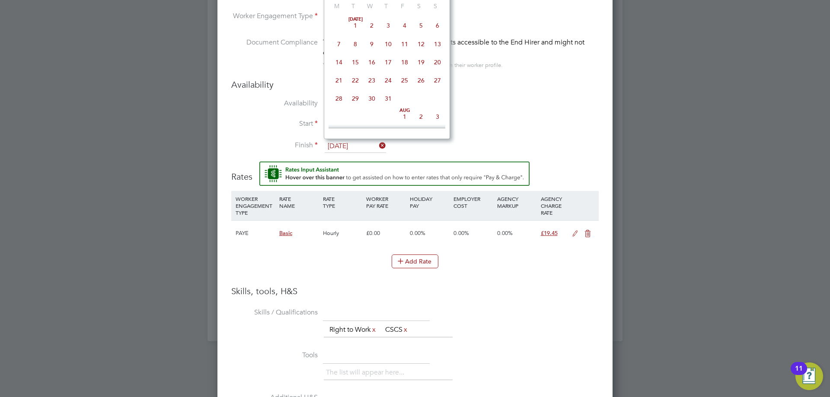
click at [349, 144] on input "31 Oct 2025" at bounding box center [354, 146] width 61 height 13
click at [339, 96] on span "29" at bounding box center [339, 92] width 16 height 16
type input "[DATE]"
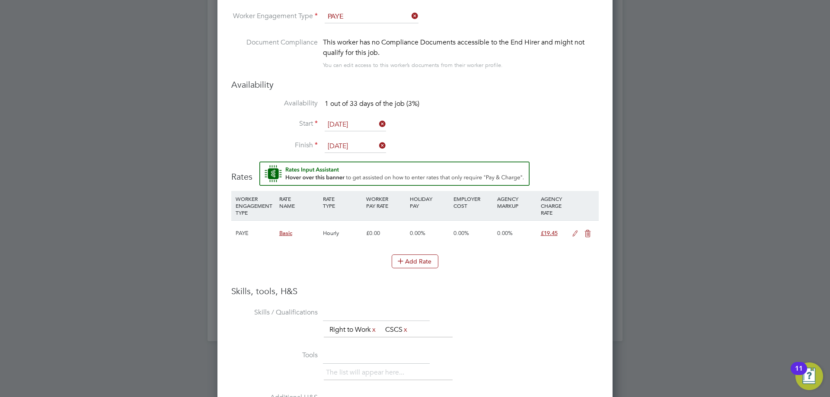
drag, startPoint x: 575, startPoint y: 232, endPoint x: 559, endPoint y: 235, distance: 16.4
click at [575, 232] on icon at bounding box center [574, 233] width 11 height 7
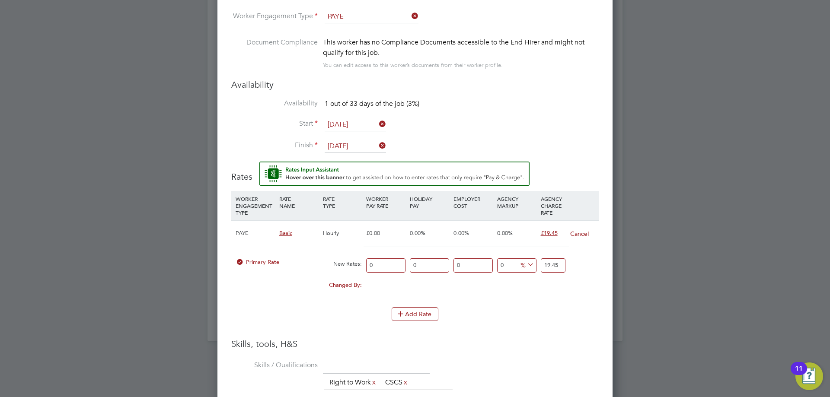
drag, startPoint x: 377, startPoint y: 264, endPoint x: 350, endPoint y: 267, distance: 27.0
click at [350, 267] on div "Primary Rate New Rates: 0 0 n/a 0 n/a 0 0 % 19.45" at bounding box center [414, 265] width 367 height 23
type input "1"
type input "16"
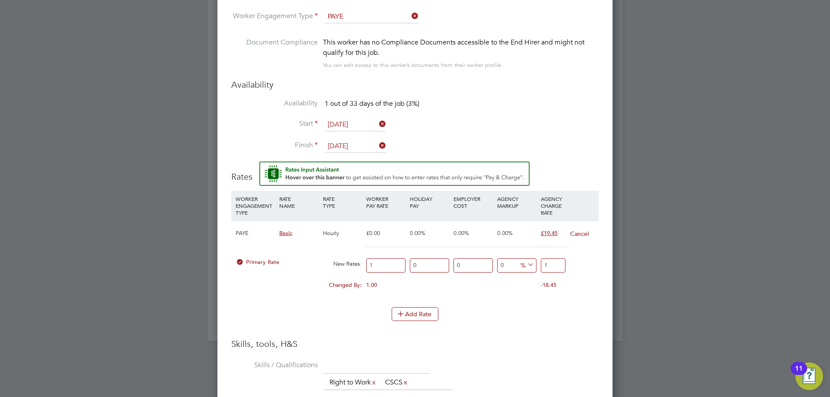
type input "16"
type input "16.5"
type input "16.50"
drag, startPoint x: 340, startPoint y: 10, endPoint x: 347, endPoint y: 13, distance: 7.7
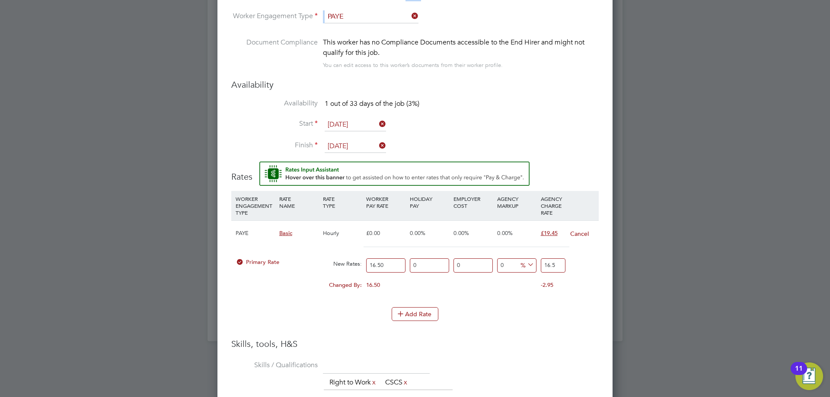
click at [341, 10] on ul "Worker Harjeet Shari (810464) HS Harjeet Shari View details m: 07873981709 harj…" at bounding box center [414, 13] width 367 height 131
click at [347, 14] on input at bounding box center [371, 16] width 94 height 13
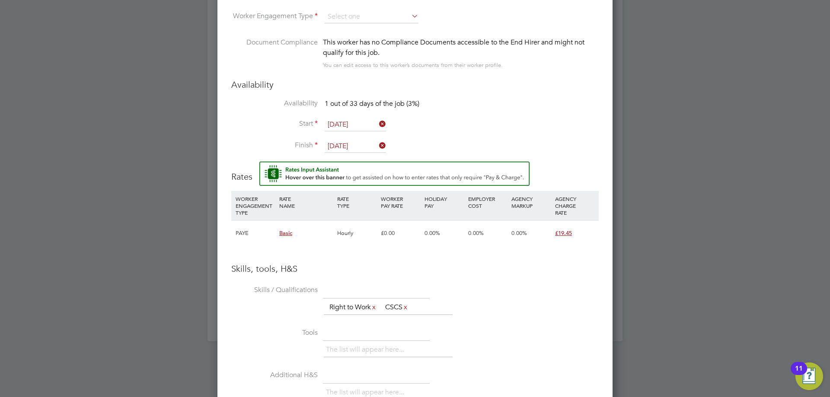
click at [498, 83] on h3 "Availability" at bounding box center [414, 84] width 367 height 11
click at [591, 171] on h3 "Rates" at bounding box center [414, 172] width 367 height 21
click at [345, 16] on input at bounding box center [371, 16] width 94 height 13
click at [352, 41] on li "PAYE" at bounding box center [371, 40] width 95 height 11
type input "PAYE"
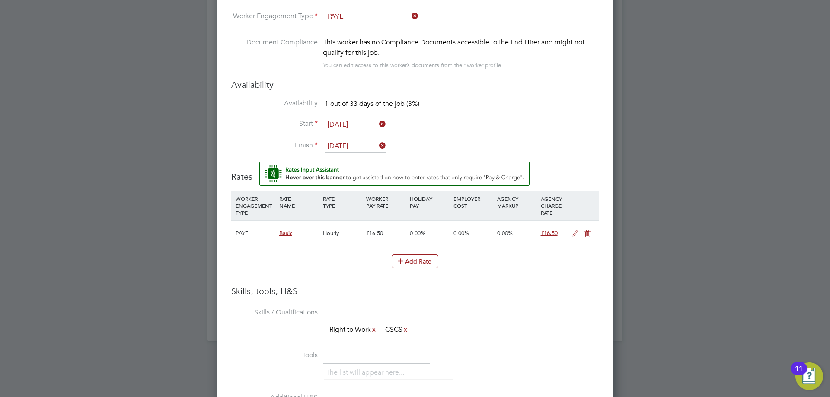
click at [572, 235] on icon at bounding box center [574, 233] width 11 height 7
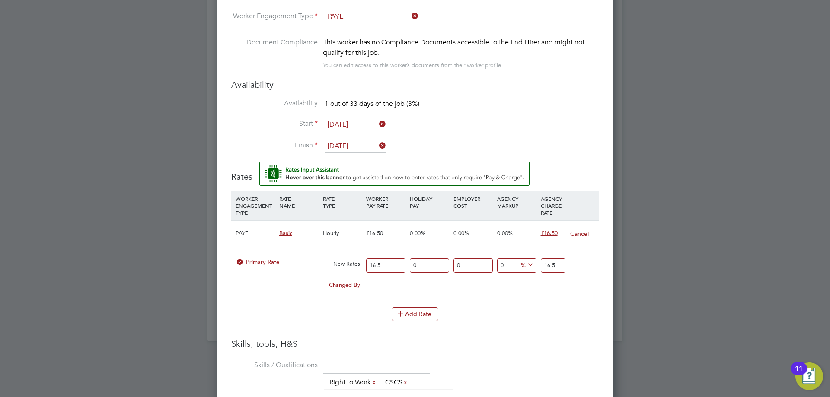
drag, startPoint x: 382, startPoint y: 266, endPoint x: 356, endPoint y: 270, distance: 26.6
click at [356, 270] on div "Primary Rate New Rates: 16.5 0 n/a 0 n/a 0 0 % 16.5" at bounding box center [414, 265] width 367 height 23
drag, startPoint x: 556, startPoint y: 267, endPoint x: 529, endPoint y: 270, distance: 26.5
click at [529, 270] on div "Primary Rate New Rates: 16.5 0 n/a 0 n/a 0 0 % 16.5" at bounding box center [414, 265] width 367 height 23
type input "-93.93939393939394"
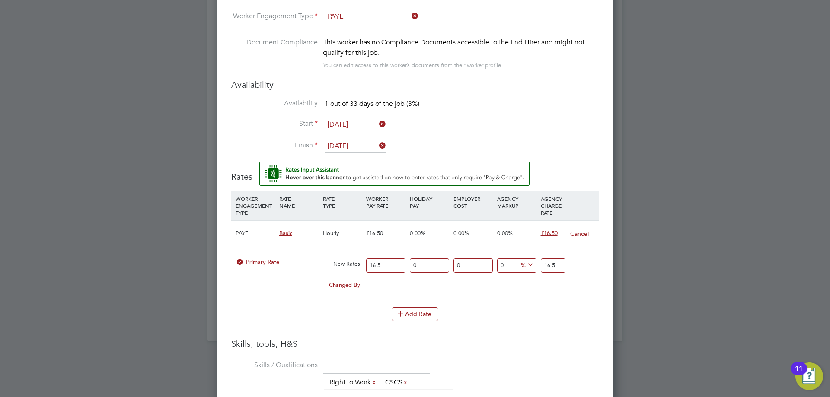
type input "1"
type input "15.151515151515152"
type input "19"
type input "17.575757575757574"
type input "19.4"
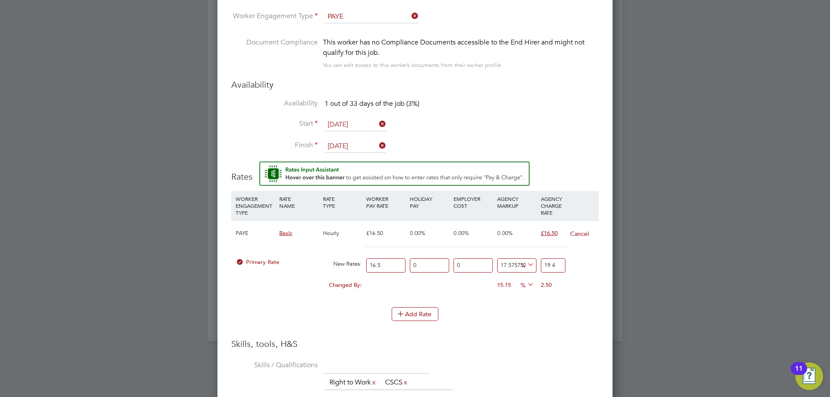
type input "17.87878787878788"
type input "19.45"
click at [534, 315] on div "Add Rate" at bounding box center [414, 314] width 367 height 14
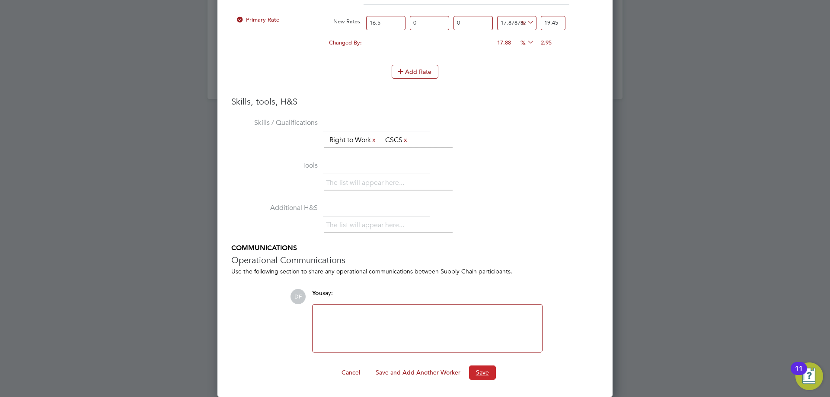
click at [480, 372] on button "Save" at bounding box center [482, 373] width 27 height 14
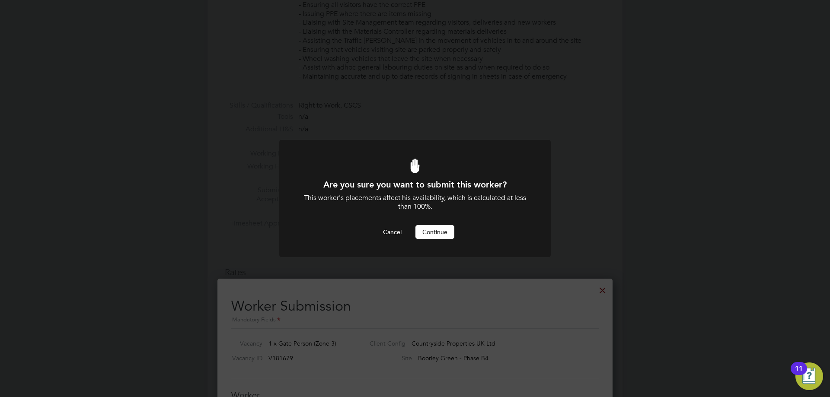
click at [432, 231] on button "Continue" at bounding box center [434, 232] width 39 height 14
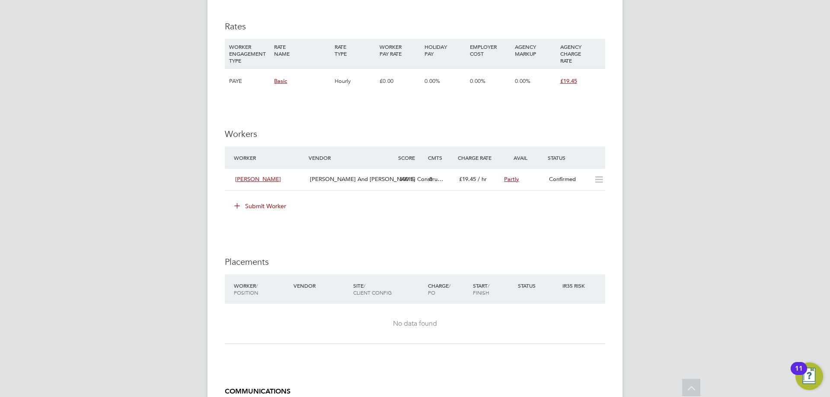
click at [256, 203] on button "Submit Worker" at bounding box center [260, 206] width 65 height 14
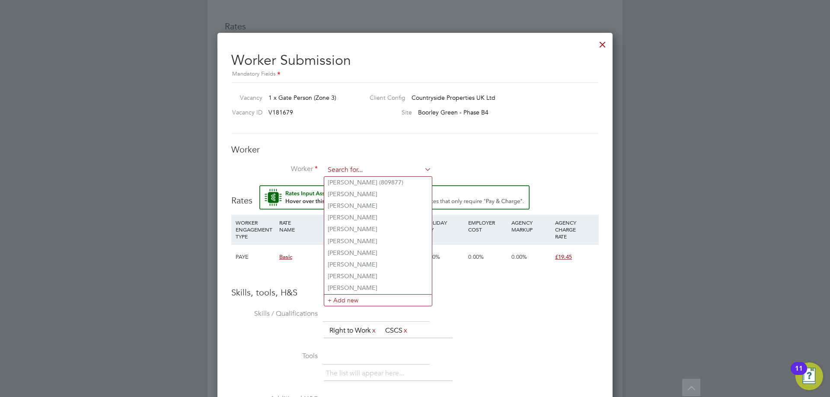
click at [346, 170] on input at bounding box center [377, 170] width 107 height 13
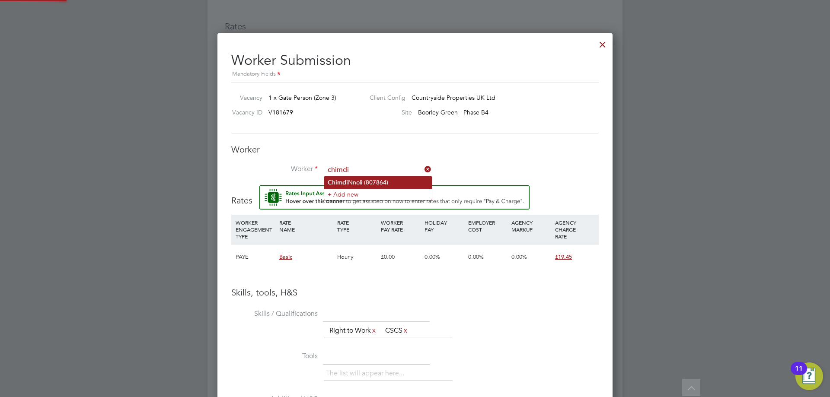
click at [355, 179] on li "Chimdi Nnoli (807864)" at bounding box center [378, 183] width 108 height 12
type input "Chimdi Nnoli (807864)"
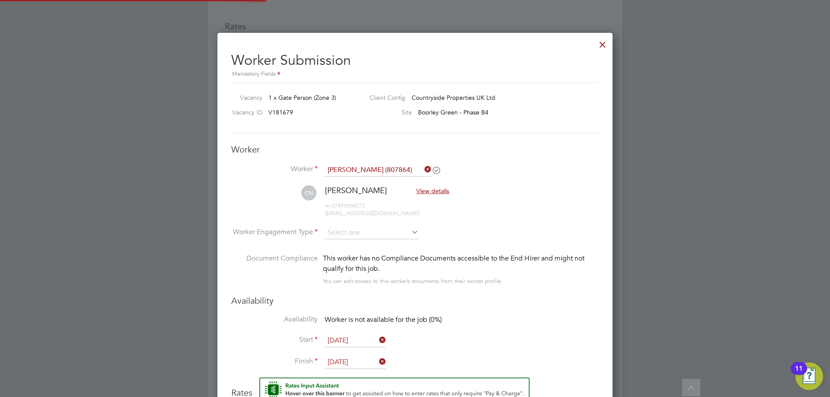
click at [355, 224] on li "CN Chimdi Nnoli View details m: 07979594772 chimcee4love22@gmail.com" at bounding box center [414, 205] width 367 height 41
click at [354, 230] on input at bounding box center [371, 232] width 94 height 13
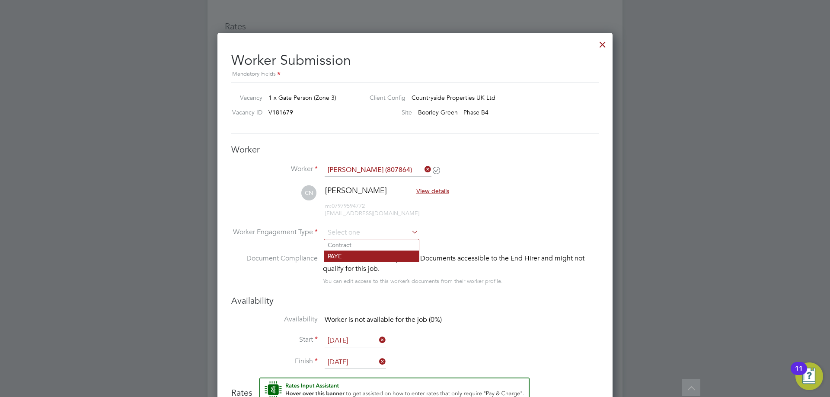
click at [353, 256] on li "PAYE" at bounding box center [371, 256] width 95 height 11
type input "PAYE"
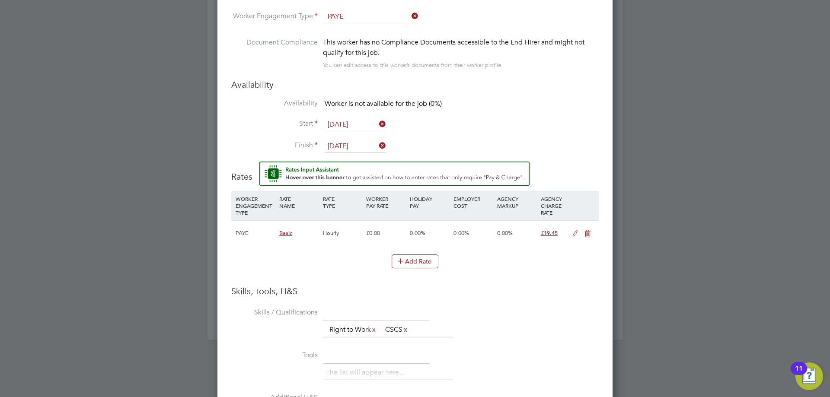
click at [352, 145] on input "31 Oct 2025" at bounding box center [354, 146] width 61 height 13
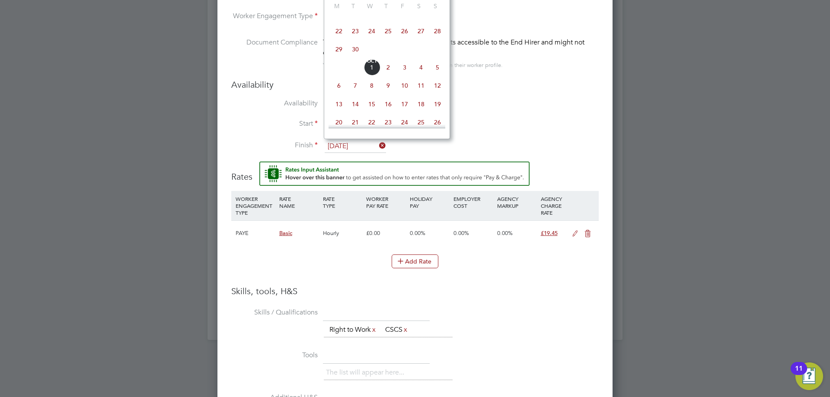
click at [357, 56] on span "30" at bounding box center [355, 49] width 16 height 16
type input "[DATE]"
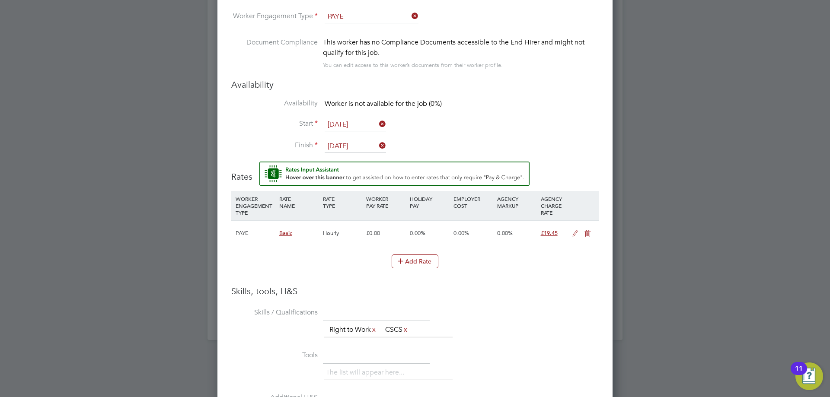
click at [342, 124] on input "[DATE]" at bounding box center [354, 124] width 61 height 13
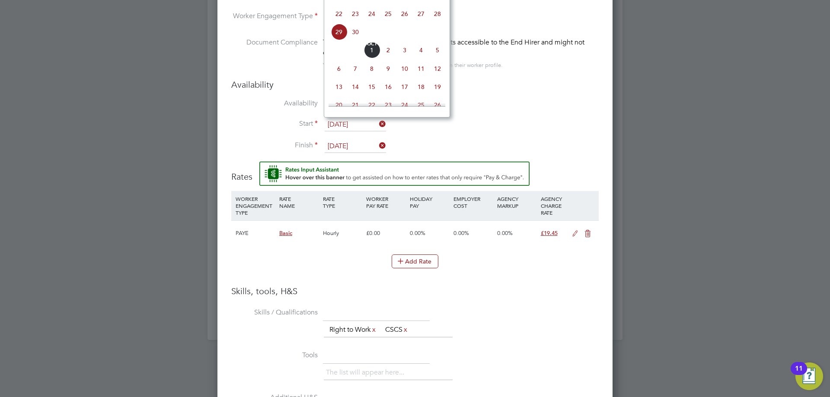
click at [357, 40] on span "30" at bounding box center [355, 32] width 16 height 16
type input "[DATE]"
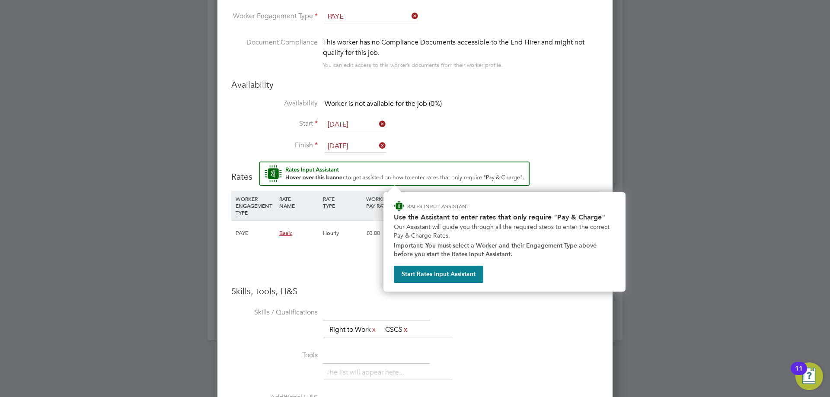
click at [588, 164] on h3 "Rates" at bounding box center [414, 172] width 367 height 21
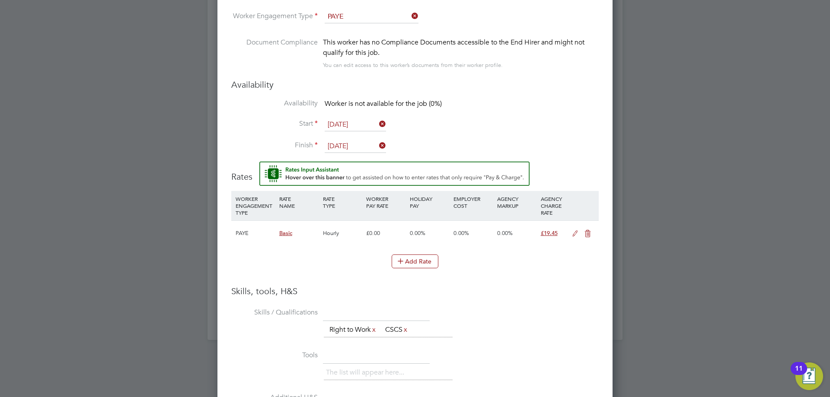
click at [574, 230] on icon at bounding box center [574, 233] width 11 height 7
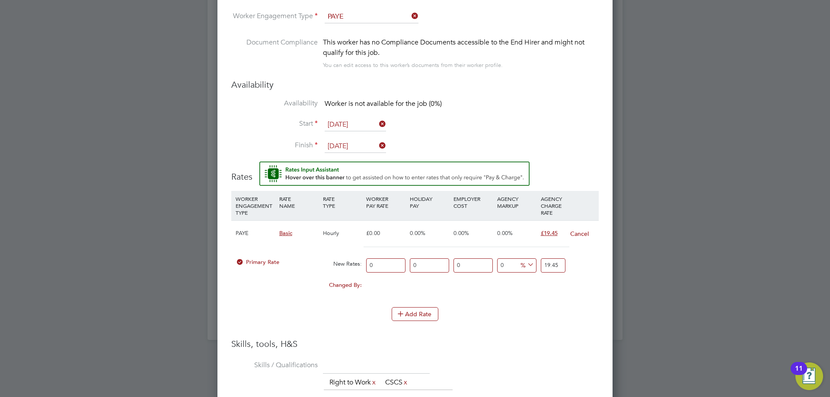
drag, startPoint x: 385, startPoint y: 268, endPoint x: 359, endPoint y: 267, distance: 25.5
click at [361, 267] on div "Primary Rate New Rates: 0 0 n/a 0 n/a 0 0 % 19.45" at bounding box center [414, 265] width 367 height 23
type input "1"
type input "16"
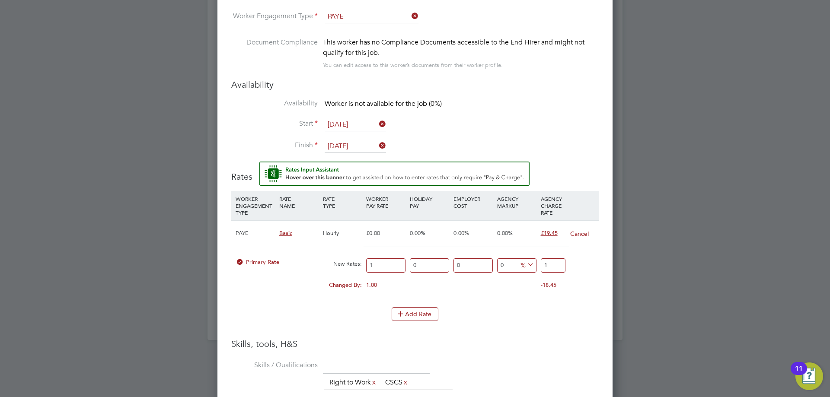
type input "16"
type input "16.5"
type input "16"
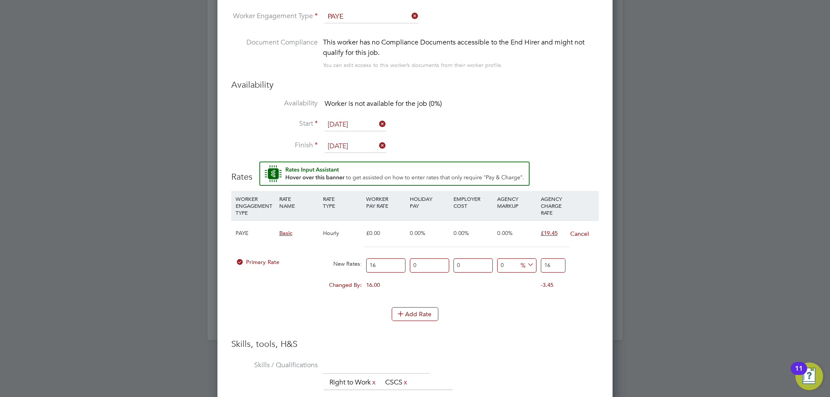
type input "16.2"
type input "16.25"
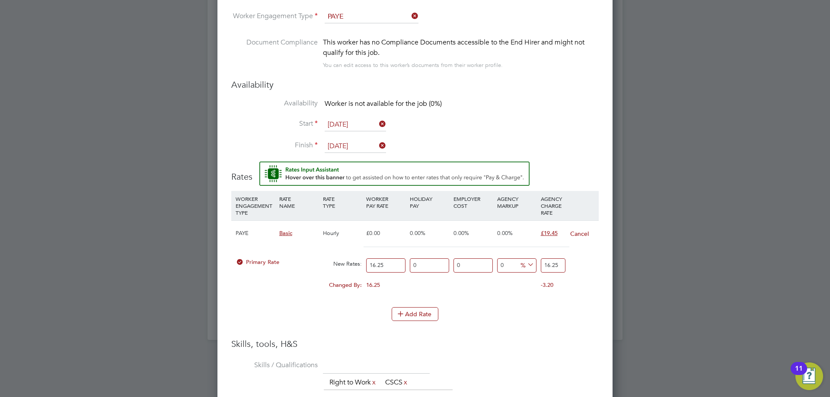
drag, startPoint x: 546, startPoint y: 267, endPoint x: 573, endPoint y: 264, distance: 27.8
click at [573, 264] on div "Primary Rate New Rates: 16.25 0 n/a 0 n/a 0 0 % 16.25" at bounding box center [414, 265] width 367 height 23
type input "16.923076923076923"
type input "19"
type input "19.384615384615383"
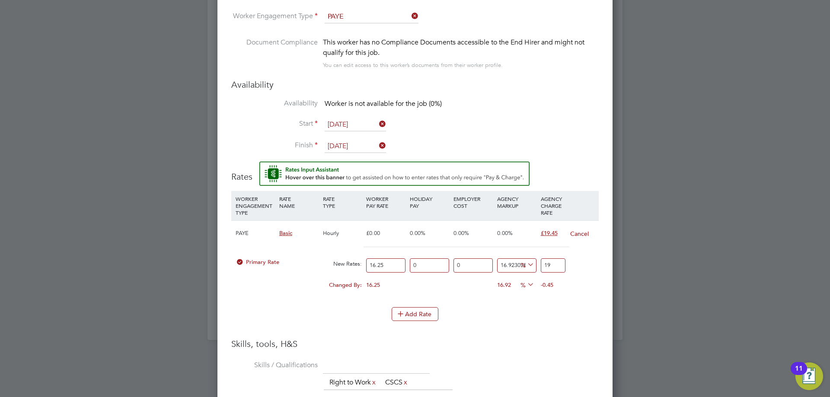
type input "19.4"
type input "19.692307692307693"
type input "19.45"
click at [542, 312] on div "Add Rate" at bounding box center [414, 314] width 367 height 14
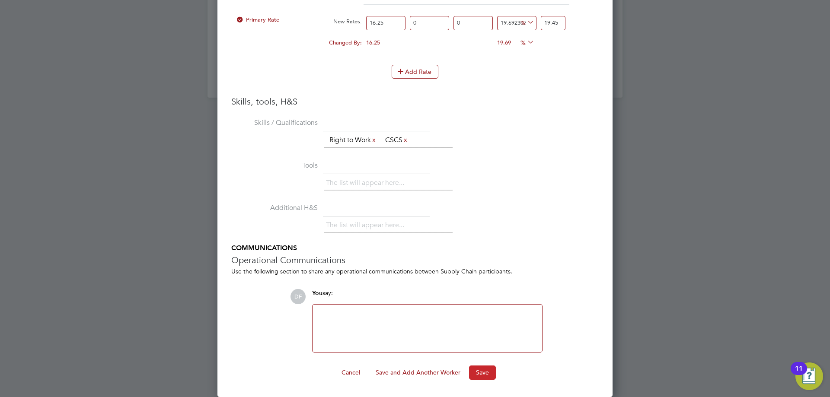
click at [482, 372] on button "Save" at bounding box center [482, 373] width 27 height 14
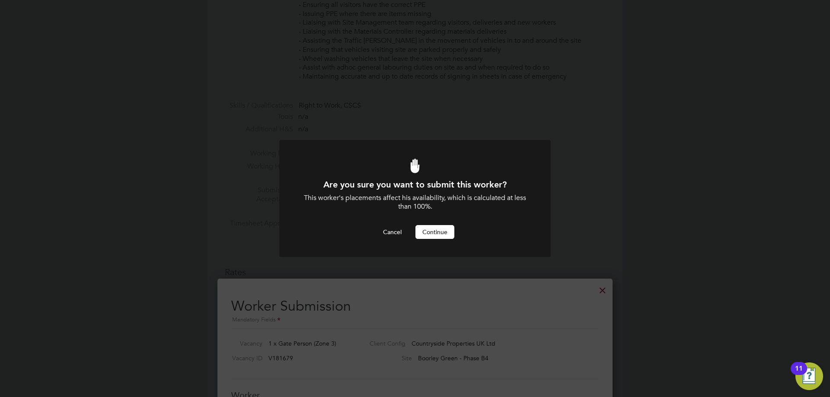
click at [439, 232] on button "Continue" at bounding box center [434, 232] width 39 height 14
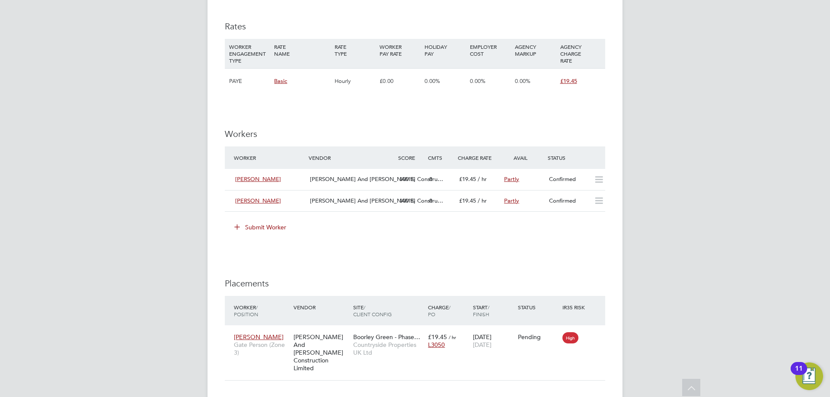
click at [251, 226] on button "Submit Worker" at bounding box center [260, 227] width 65 height 14
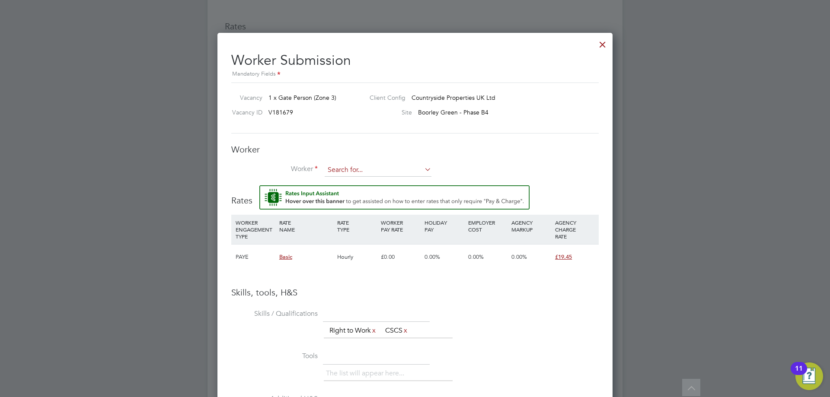
click at [335, 169] on input at bounding box center [377, 170] width 107 height 13
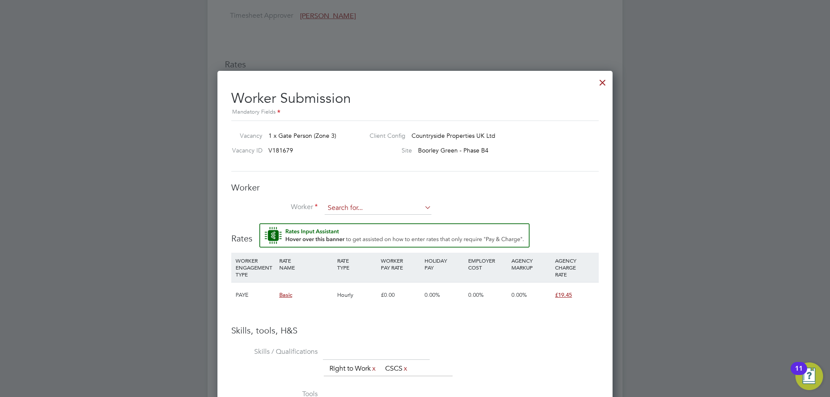
click at [345, 209] on input at bounding box center [377, 208] width 107 height 13
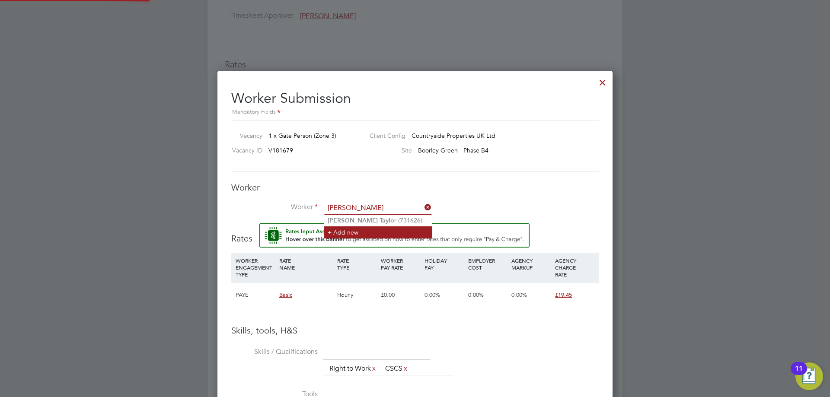
type input "richard taylo"
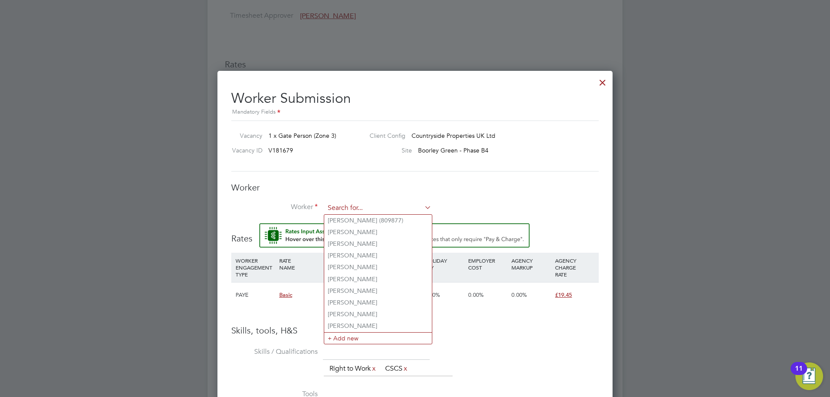
click at [372, 210] on input at bounding box center [377, 208] width 107 height 13
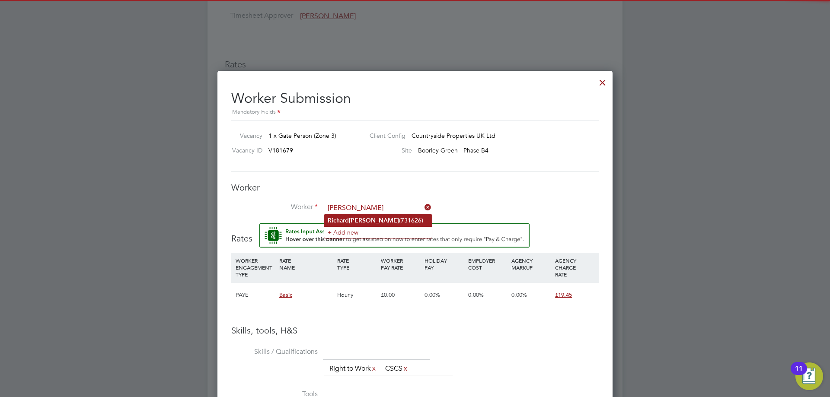
click at [366, 218] on b "Taylor" at bounding box center [374, 220] width 50 height 7
type input "Richard Taylor (731626)"
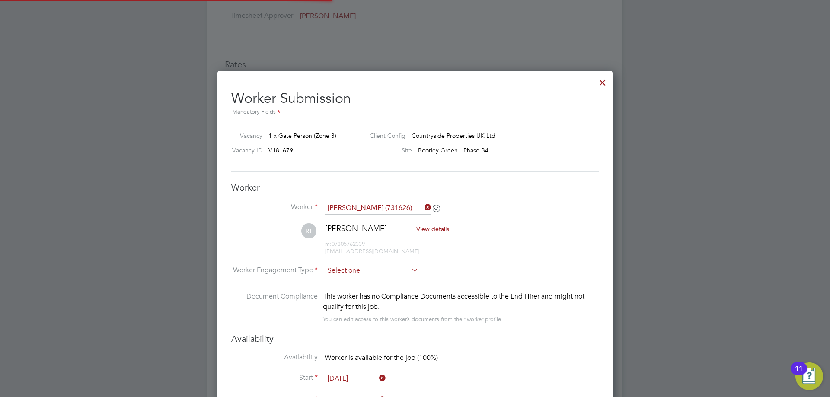
click at [352, 273] on input at bounding box center [371, 270] width 94 height 13
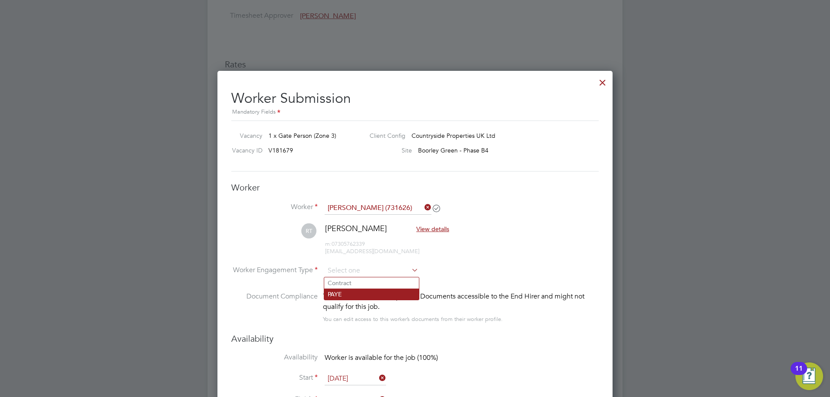
click at [342, 295] on li "PAYE" at bounding box center [371, 294] width 95 height 11
type input "PAYE"
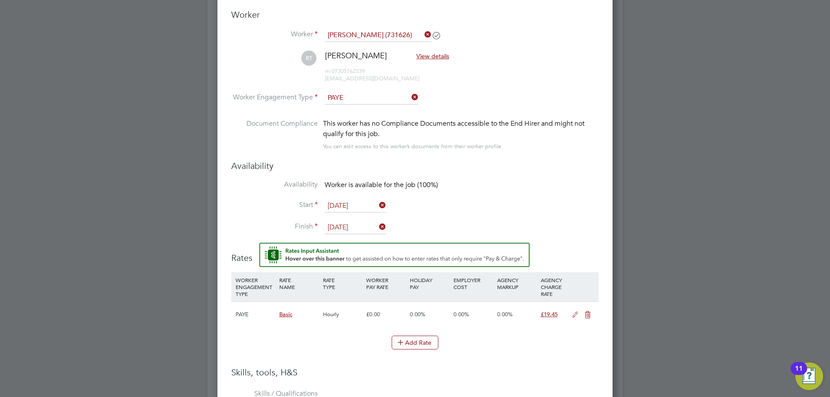
click at [341, 207] on input "[DATE]" at bounding box center [354, 206] width 61 height 13
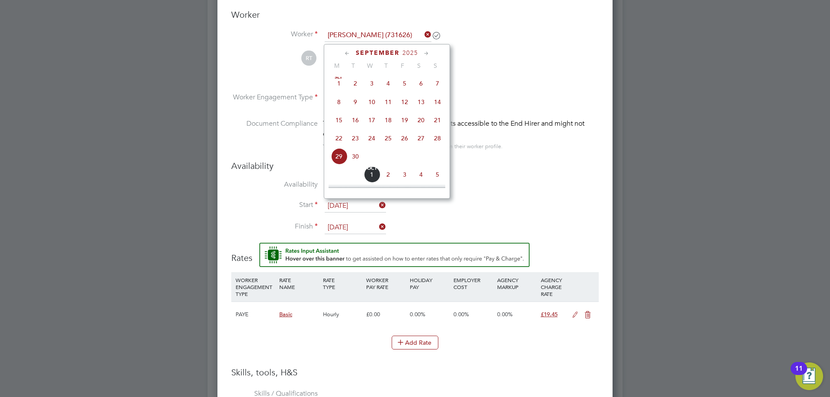
click at [376, 171] on span "Oct" at bounding box center [371, 168] width 16 height 4
type input "[DATE]"
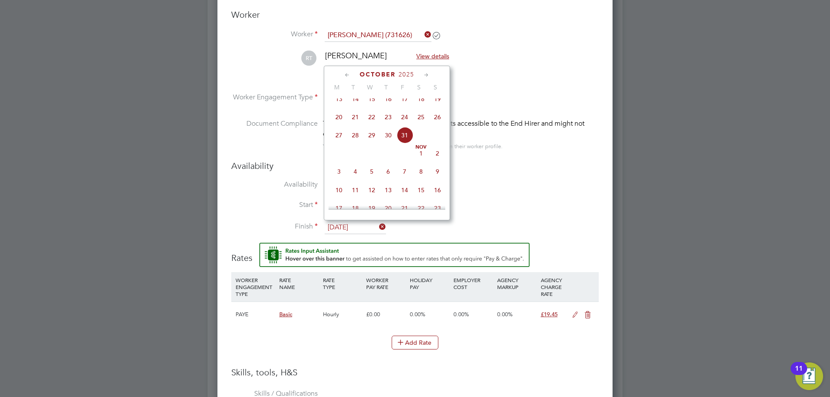
click at [350, 225] on input "31 Oct 2025" at bounding box center [354, 227] width 61 height 13
click at [512, 216] on li "Start 01 Oct 2025" at bounding box center [414, 211] width 367 height 22
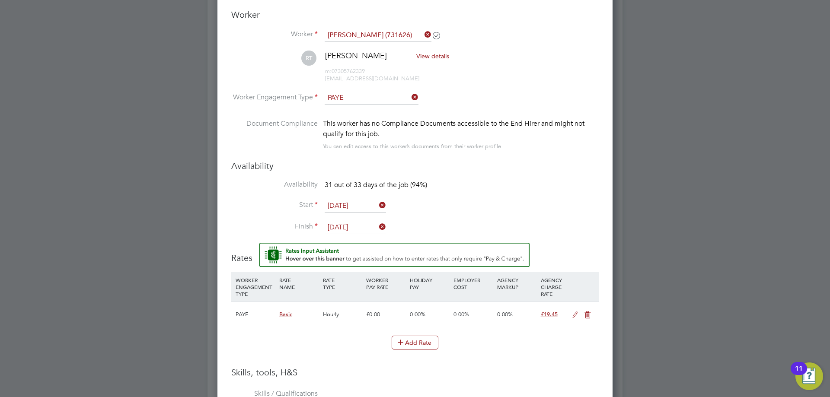
click at [336, 227] on input "31 Oct 2025" at bounding box center [354, 227] width 61 height 13
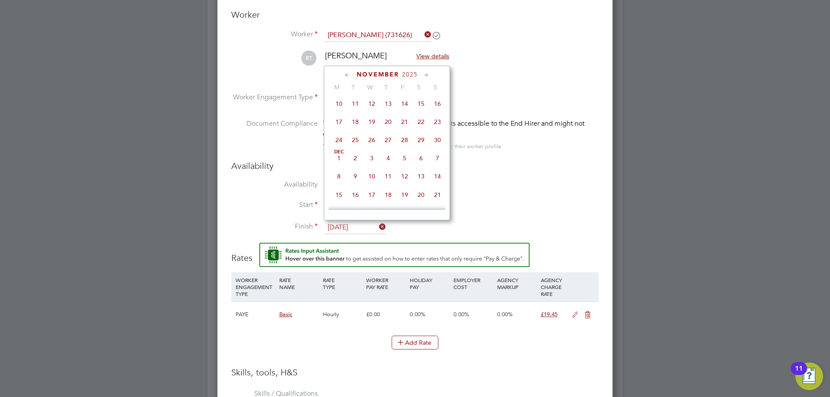
click at [442, 148] on span "30" at bounding box center [437, 140] width 16 height 16
type input "30 Nov 2025"
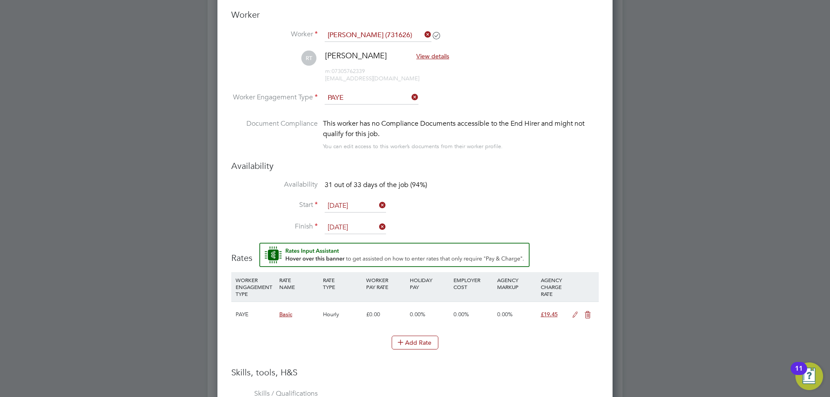
click at [582, 252] on h3 "Rates" at bounding box center [414, 253] width 367 height 21
click at [572, 315] on icon at bounding box center [574, 315] width 11 height 7
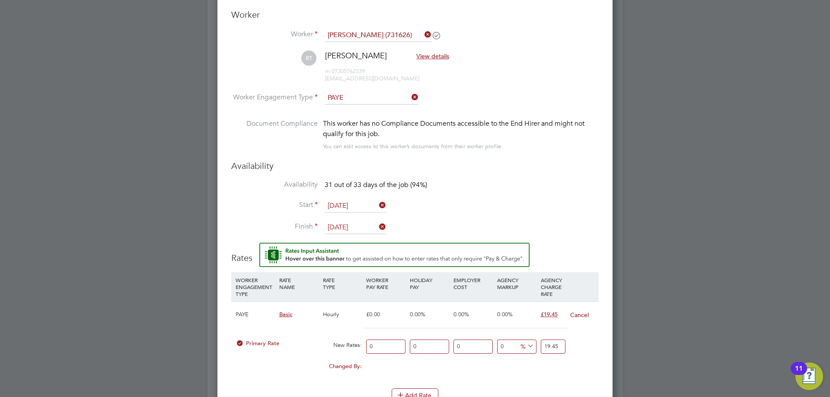
drag, startPoint x: 373, startPoint y: 349, endPoint x: 367, endPoint y: 349, distance: 6.1
click at [372, 349] on input "0" at bounding box center [385, 347] width 39 height 14
type input "1"
type input "16"
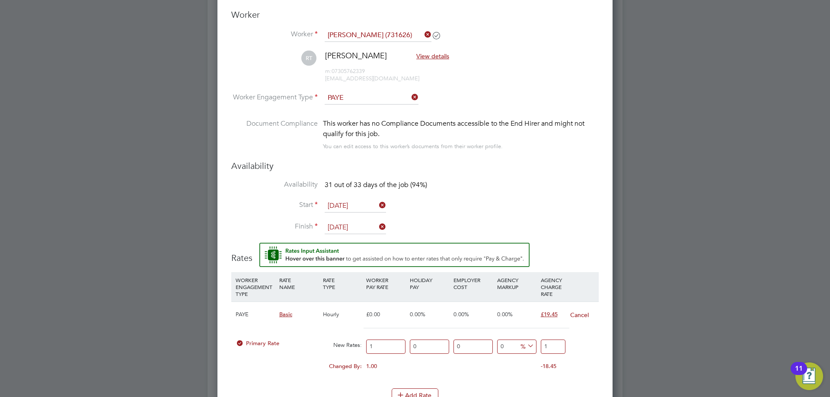
type input "16"
type input "16.5"
drag, startPoint x: 385, startPoint y: 350, endPoint x: 380, endPoint y: 351, distance: 5.3
click at [378, 350] on input "16.50" at bounding box center [385, 347] width 39 height 14
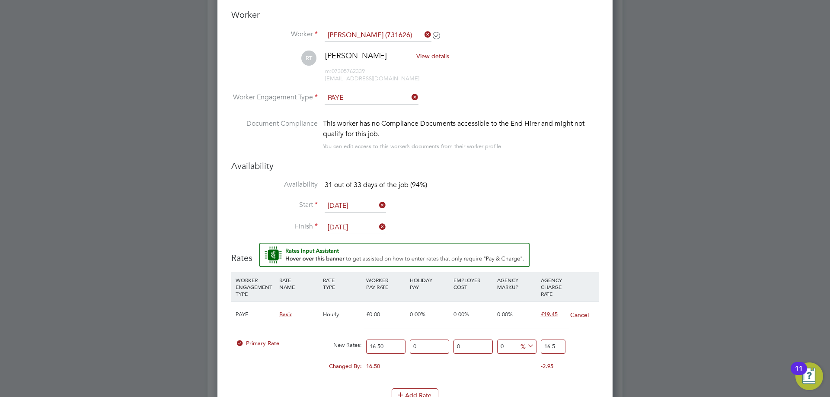
type input "16.2"
type input "16.25"
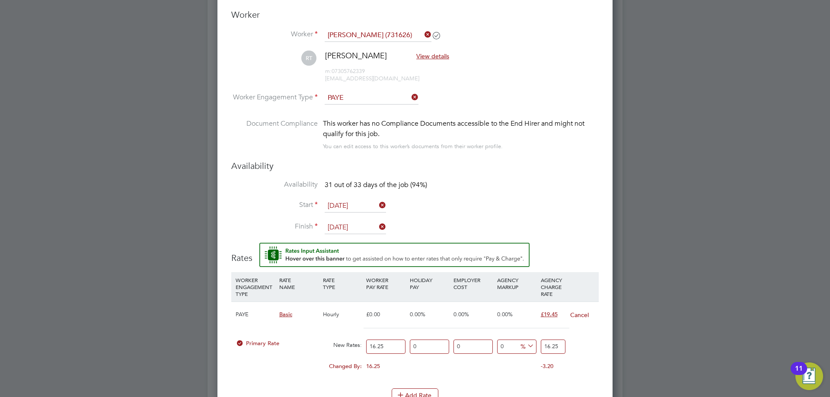
drag, startPoint x: 545, startPoint y: 346, endPoint x: 591, endPoint y: 343, distance: 46.3
click at [591, 343] on div "Primary Rate New Rates: 16.25 0 n/a 0 n/a 0 0 % 16.25" at bounding box center [414, 346] width 367 height 23
type input "-93.84615384615384"
type input "1"
type input "16.923076923076923"
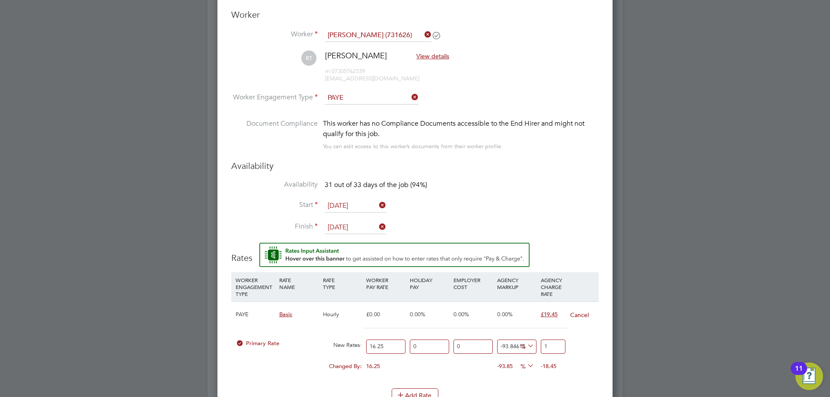
type input "19"
type input "19.384615384615383"
type input "19.4"
type input "19.692307692307693"
type input "19.45"
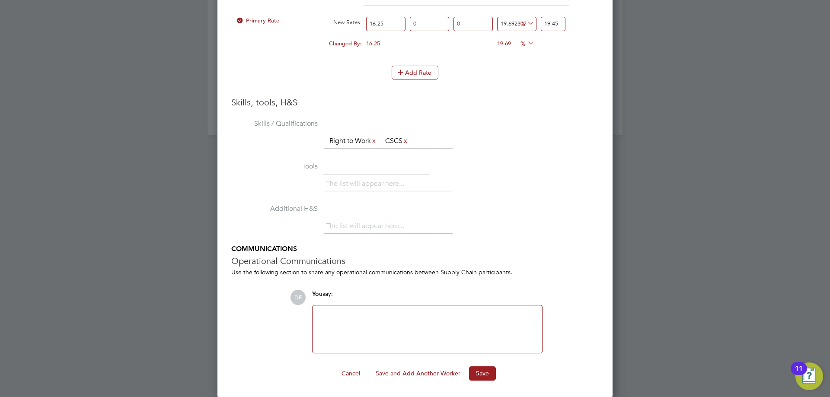
scroll to position [1101, 0]
click at [484, 369] on button "Save" at bounding box center [482, 373] width 27 height 14
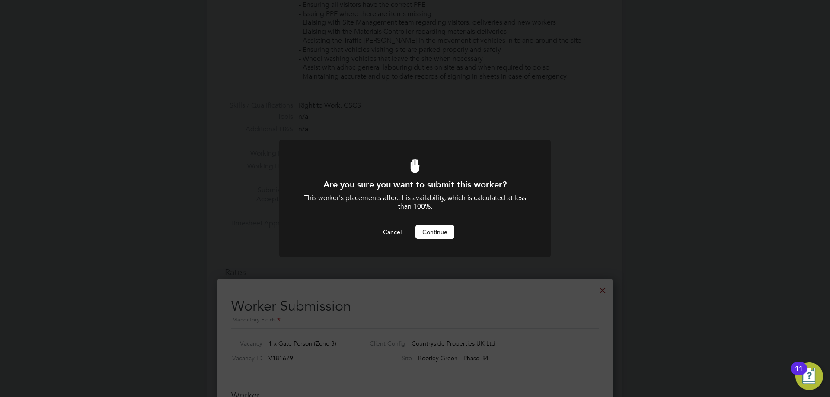
scroll to position [0, 0]
click at [436, 230] on button "Continue" at bounding box center [434, 232] width 39 height 14
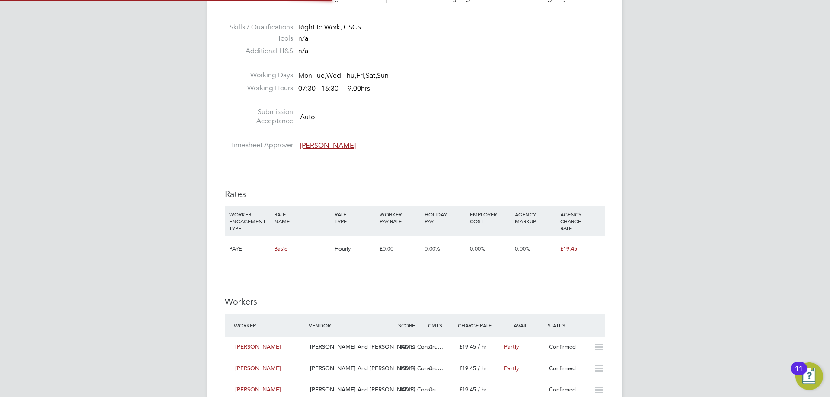
scroll to position [15, 90]
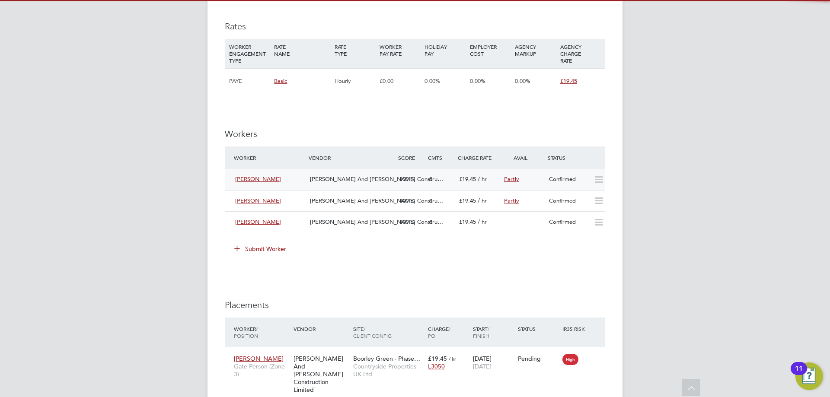
click at [325, 175] on span "O'Neill And Brennan Constru…" at bounding box center [376, 178] width 133 height 7
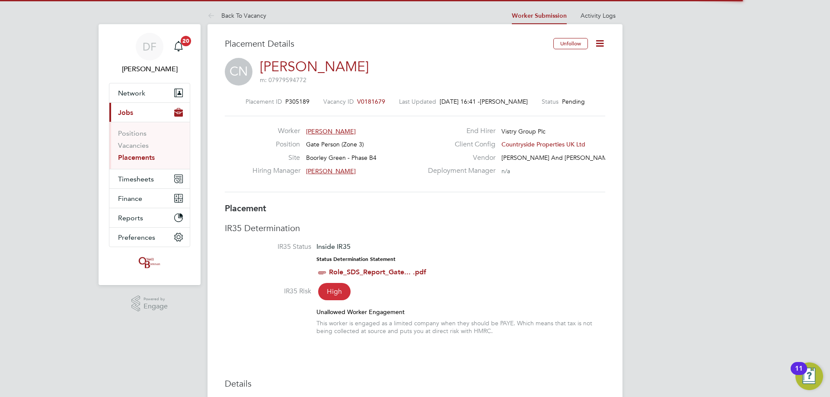
click at [605, 38] on icon at bounding box center [599, 43] width 11 height 11
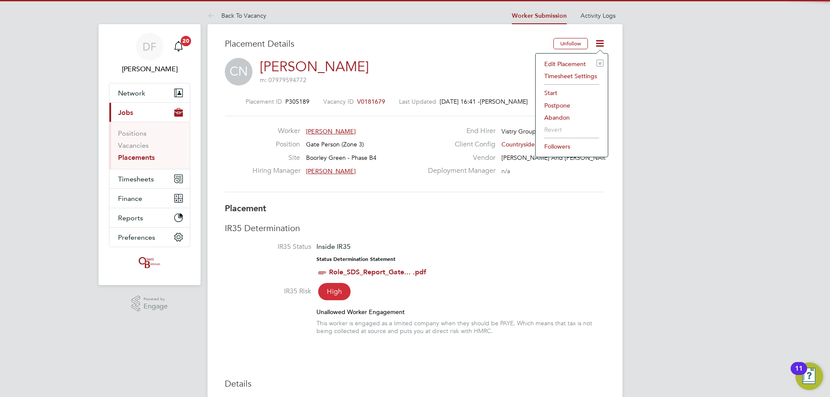
click at [601, 42] on icon at bounding box center [599, 43] width 11 height 11
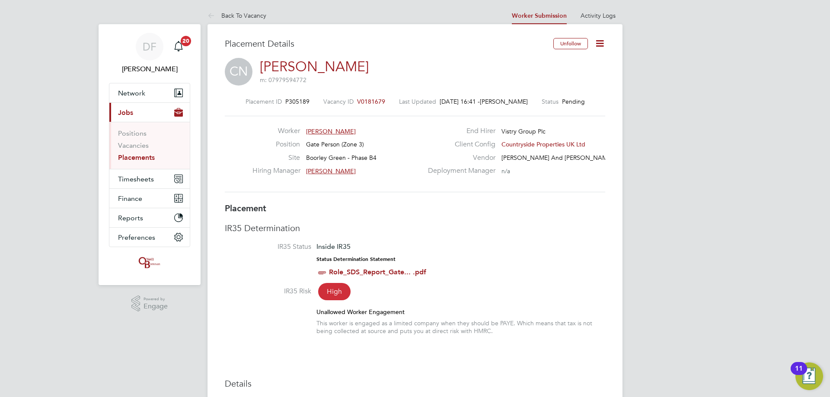
click at [601, 41] on icon at bounding box center [599, 43] width 11 height 11
click at [558, 90] on li "Start" at bounding box center [572, 93] width 64 height 12
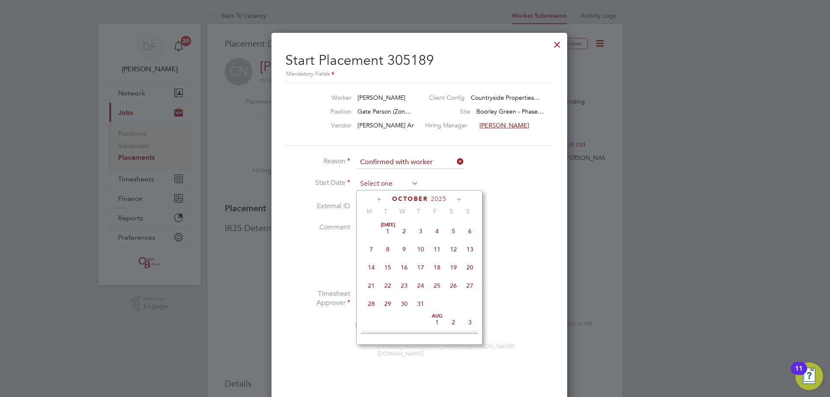
click at [385, 178] on input at bounding box center [387, 184] width 61 height 13
click at [388, 246] on span "30" at bounding box center [387, 243] width 16 height 16
type input "[DATE]"
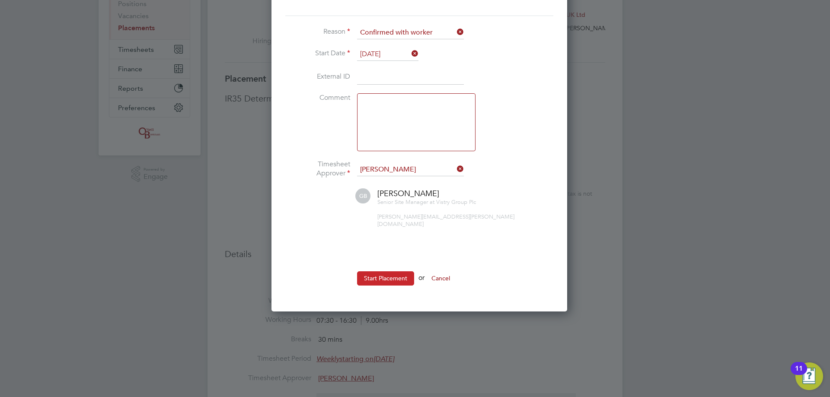
click at [383, 276] on button "Start Placement" at bounding box center [385, 278] width 57 height 14
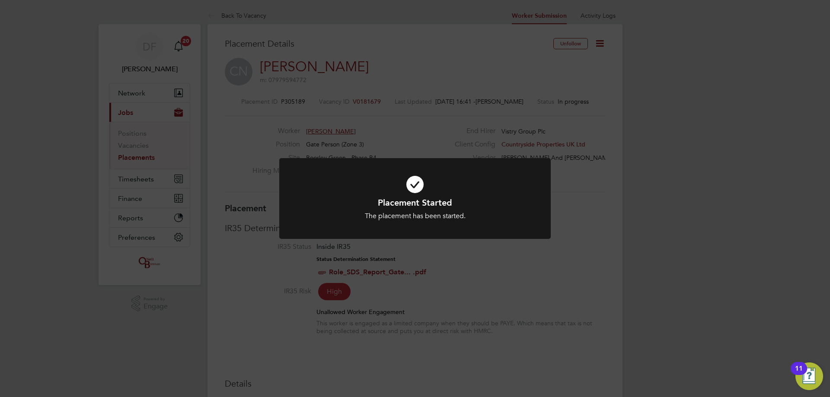
drag, startPoint x: 226, startPoint y: 32, endPoint x: 226, endPoint y: 25, distance: 7.8
click at [226, 32] on div "Placement Started The placement has been started. Cancel Okay" at bounding box center [415, 198] width 830 height 397
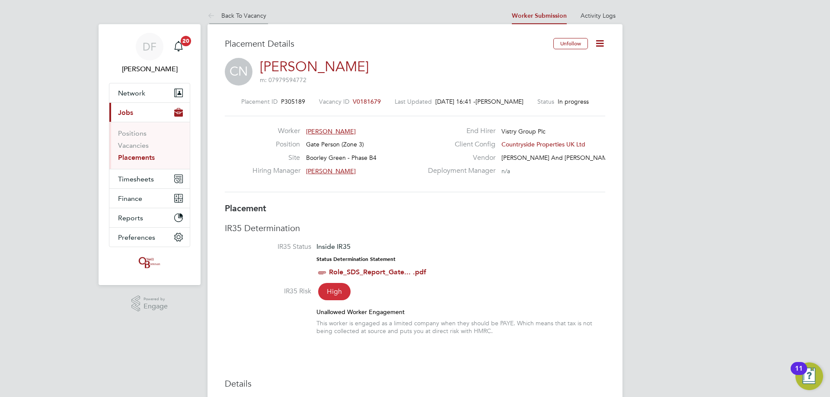
click at [226, 14] on link "Back To Vacancy" at bounding box center [236, 16] width 59 height 8
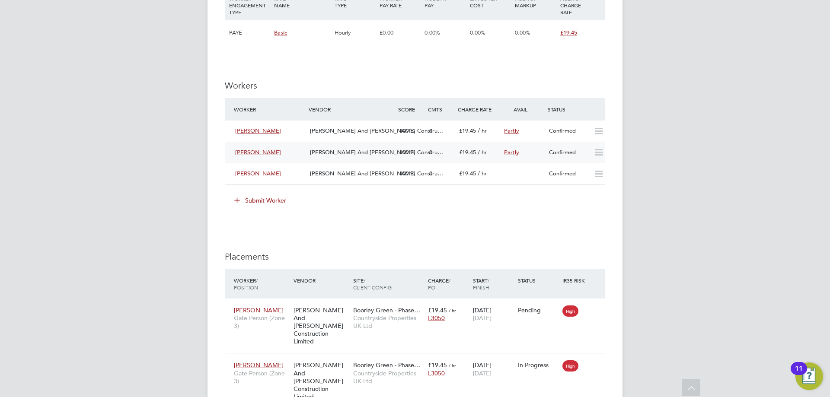
click at [306, 152] on div "O'Neill And Brennan Constru…" at bounding box center [350, 153] width 89 height 14
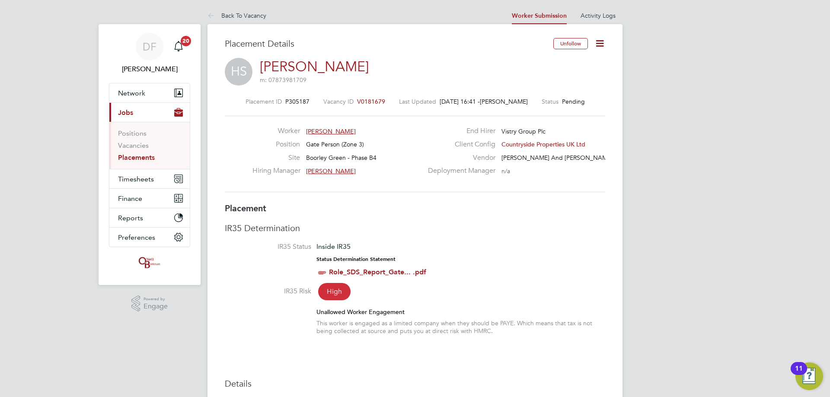
click at [601, 43] on icon at bounding box center [599, 43] width 11 height 11
click at [553, 91] on li "Start" at bounding box center [572, 93] width 64 height 12
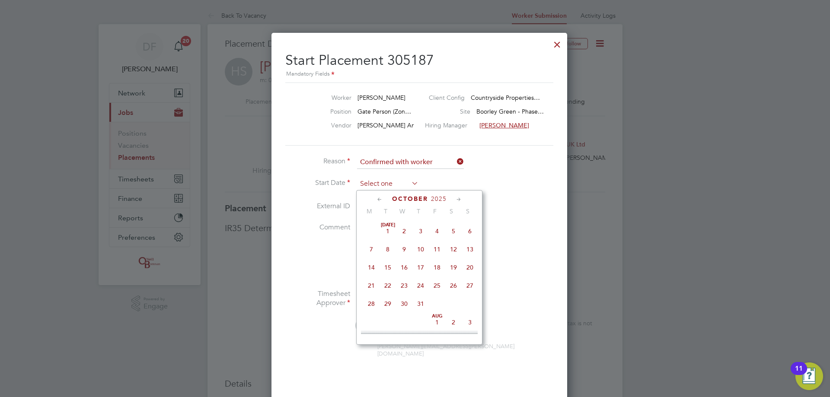
click at [380, 182] on input at bounding box center [387, 184] width 61 height 13
click at [371, 244] on span "29" at bounding box center [371, 243] width 16 height 16
type input "[DATE]"
click at [389, 186] on input "[DATE]" at bounding box center [387, 184] width 61 height 13
click at [533, 221] on li "External ID" at bounding box center [414, 211] width 259 height 24
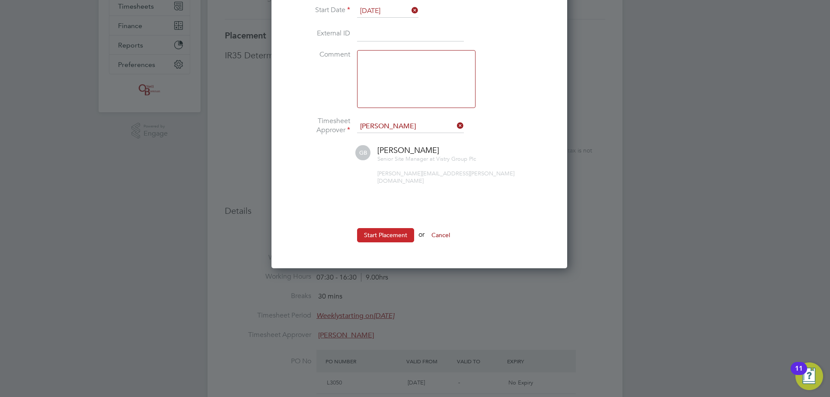
click at [380, 230] on button "Start Placement" at bounding box center [385, 235] width 57 height 14
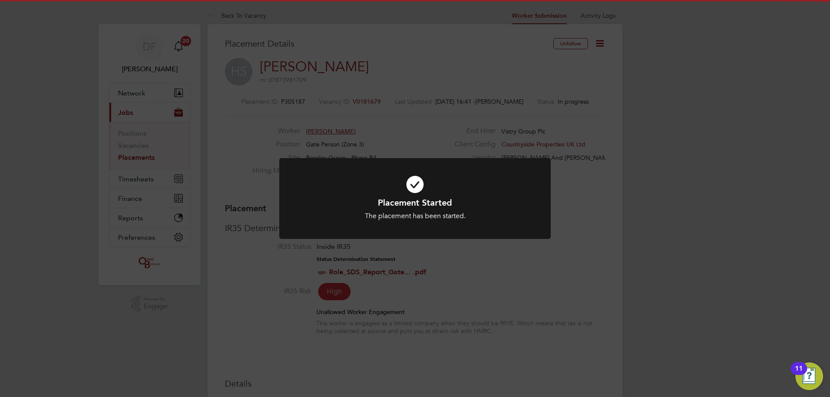
click at [235, 57] on div "Placement Started The placement has been started. Cancel Okay" at bounding box center [415, 198] width 830 height 397
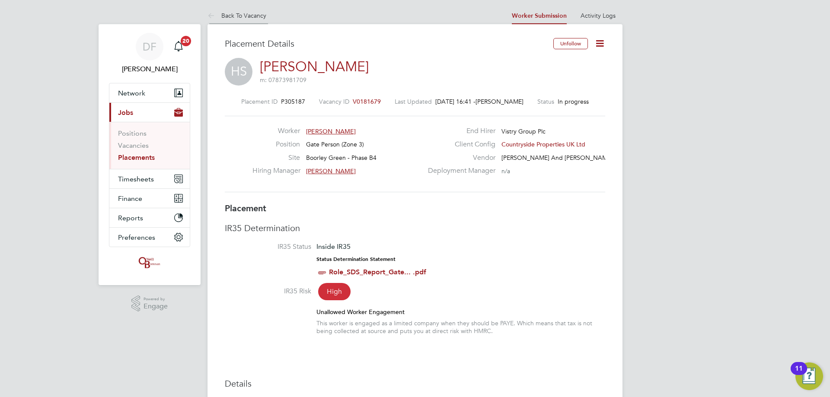
click at [227, 14] on link "Back To Vacancy" at bounding box center [236, 16] width 59 height 8
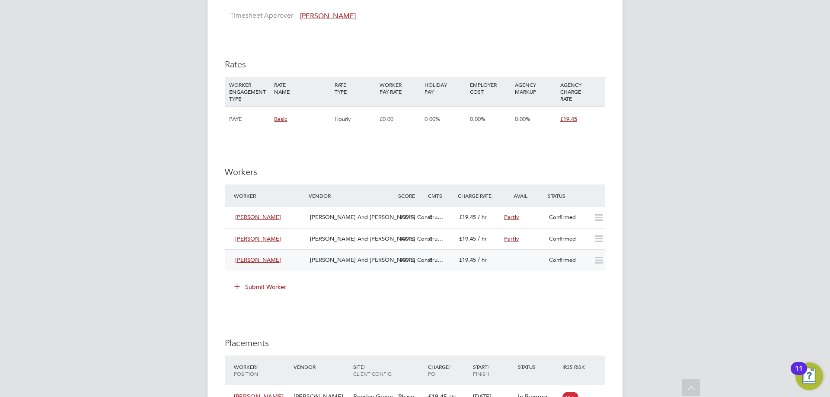
click at [301, 261] on div "Richard Taylor" at bounding box center [269, 260] width 75 height 14
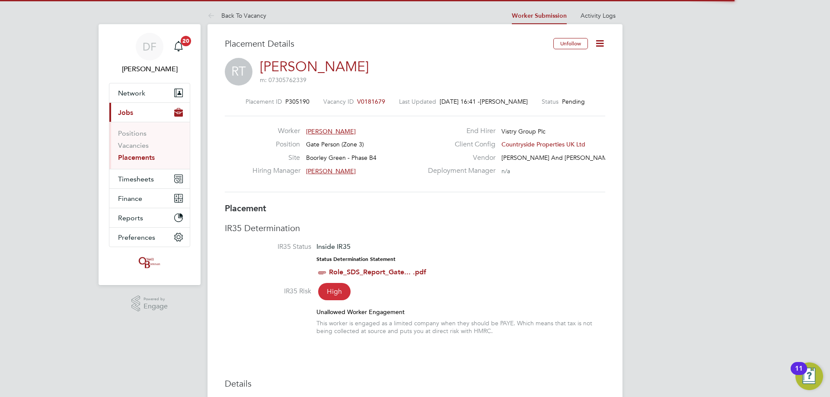
drag, startPoint x: 599, startPoint y: 35, endPoint x: 600, endPoint y: 41, distance: 5.7
click at [600, 41] on icon at bounding box center [599, 43] width 11 height 11
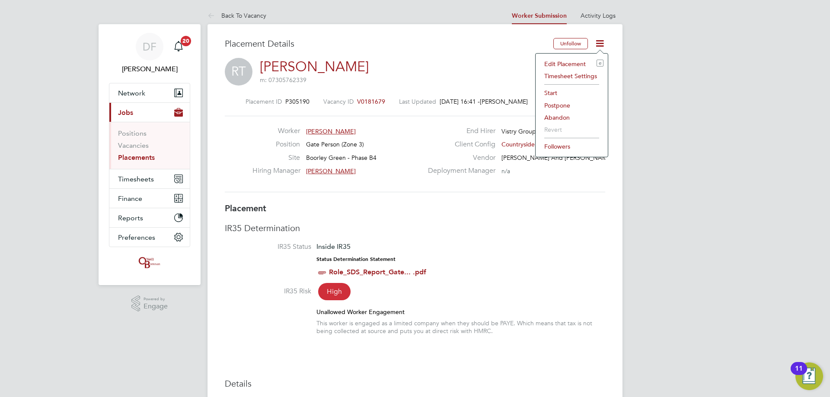
click at [552, 94] on li "Start" at bounding box center [572, 93] width 64 height 12
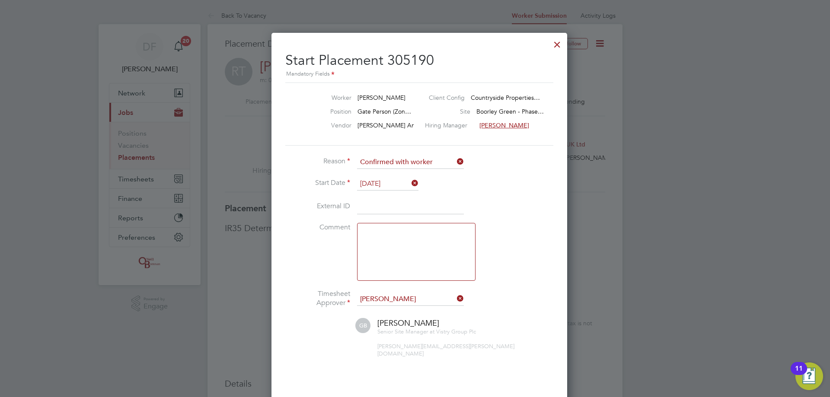
click at [378, 182] on input "[DATE]" at bounding box center [387, 184] width 61 height 13
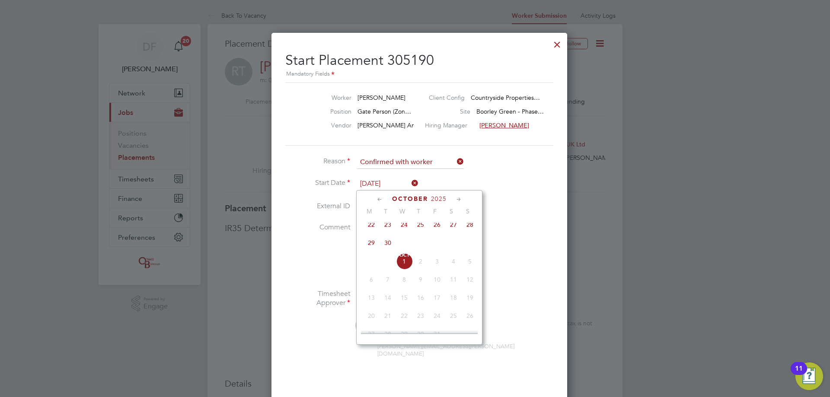
click at [404, 270] on span "Oct 1" at bounding box center [404, 261] width 16 height 16
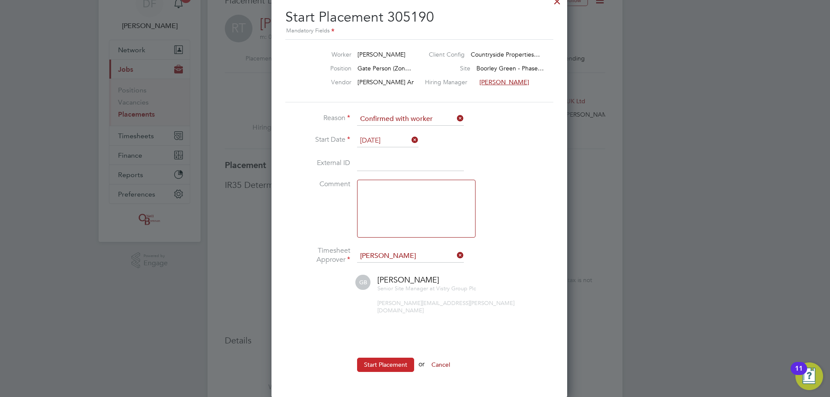
click at [376, 358] on button "Start Placement" at bounding box center [385, 365] width 57 height 14
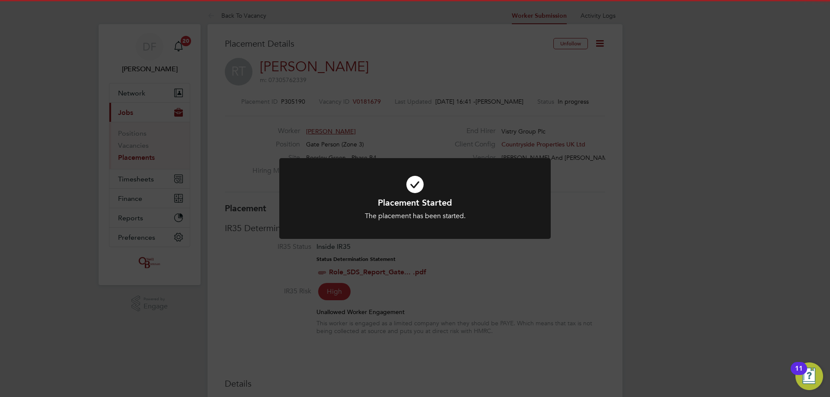
click at [507, 322] on div "Placement Started The placement has been started. Cancel Okay" at bounding box center [415, 198] width 830 height 397
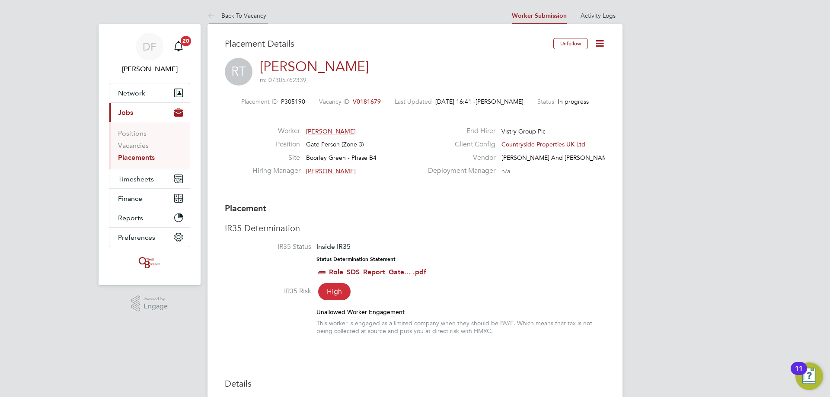
click at [231, 10] on li "Back To Vacancy" at bounding box center [236, 15] width 59 height 17
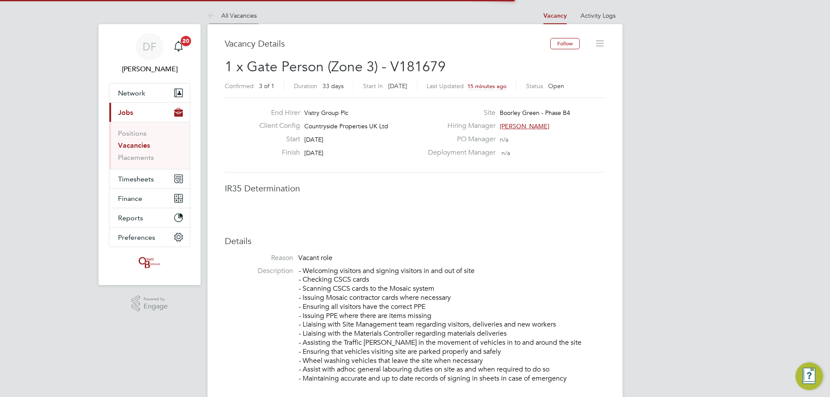
click at [230, 12] on link "All Vacancies" at bounding box center [231, 16] width 49 height 8
